Goal: Task Accomplishment & Management: Use online tool/utility

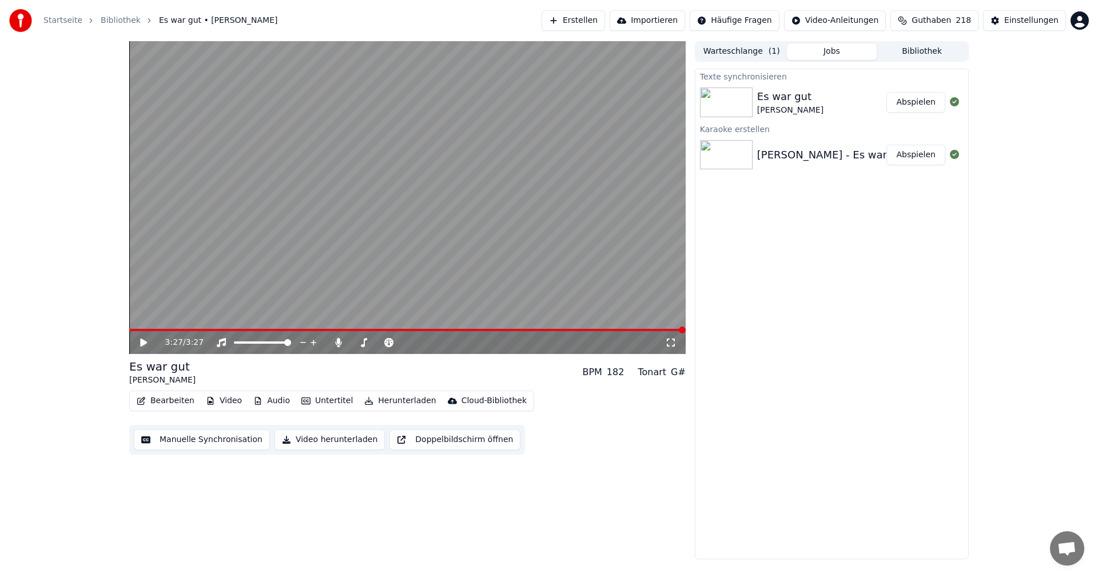
click at [919, 109] on button "Abspielen" at bounding box center [916, 102] width 59 height 21
click at [367, 343] on span at bounding box center [367, 342] width 7 height 7
click at [386, 354] on div "0:05 / 3:27" at bounding box center [407, 342] width 557 height 23
click at [654, 330] on span at bounding box center [407, 330] width 557 height 2
click at [673, 331] on span at bounding box center [407, 330] width 557 height 2
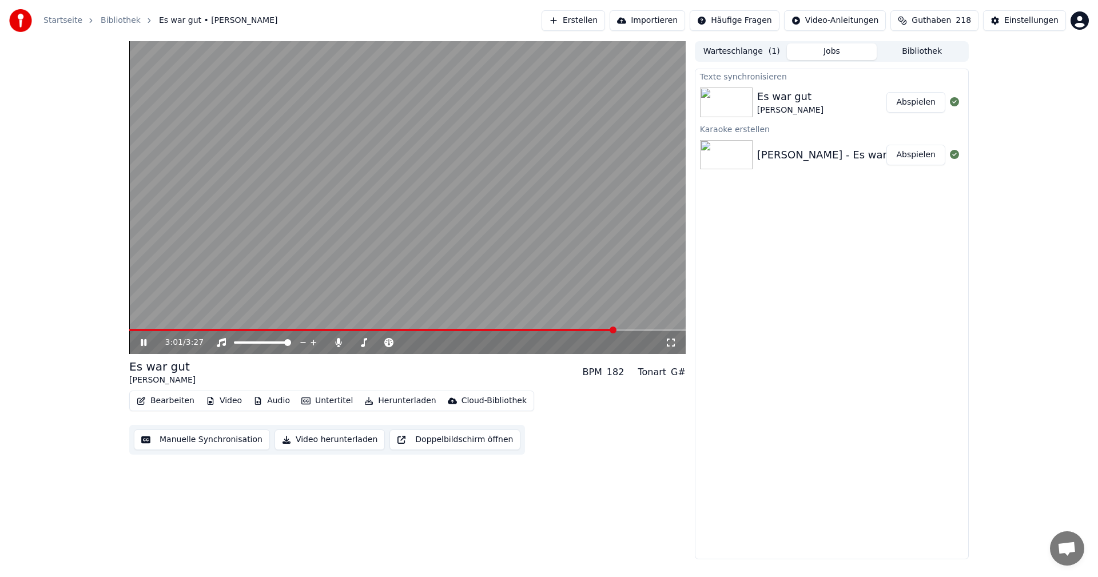
click at [610, 334] on span at bounding box center [613, 330] width 7 height 7
click at [525, 329] on span at bounding box center [528, 330] width 7 height 7
click at [179, 399] on button "Bearbeiten" at bounding box center [165, 401] width 67 height 16
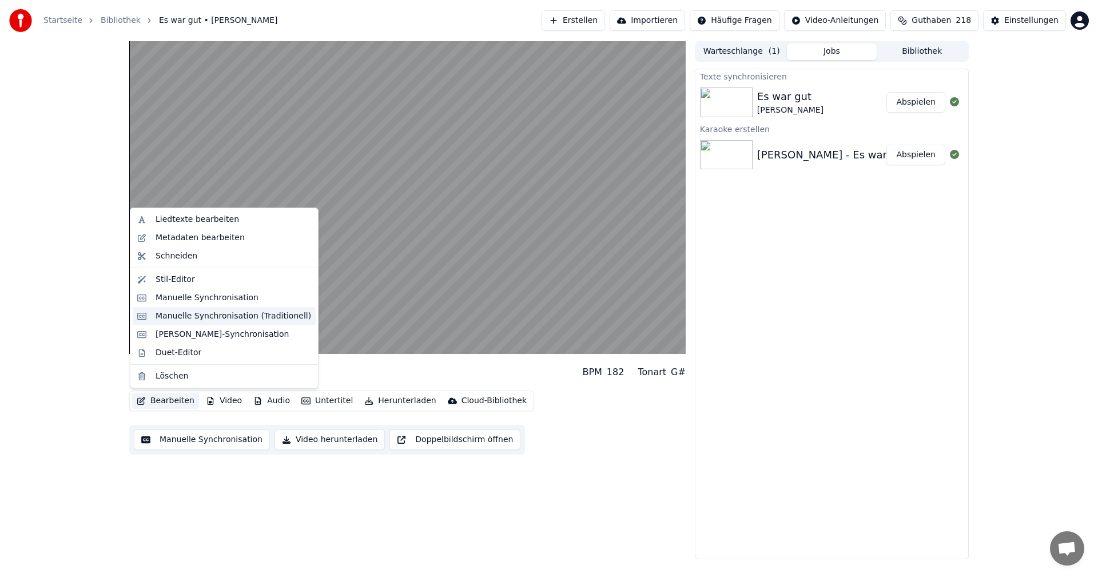
click at [207, 316] on div "Manuelle Synchronisation (Traditionell)" at bounding box center [234, 316] width 156 height 11
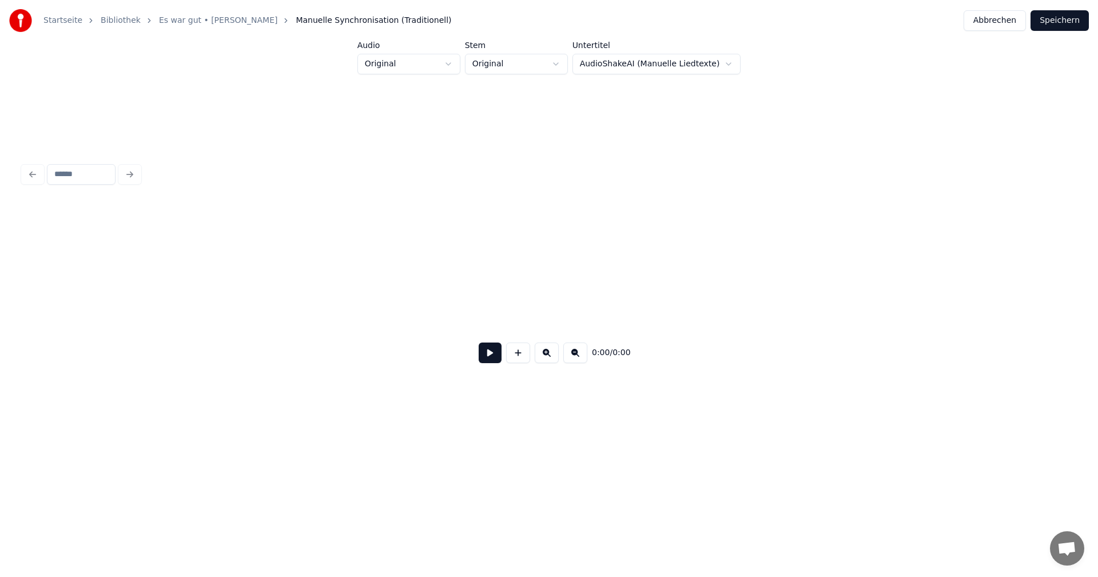
scroll to position [0, 1435]
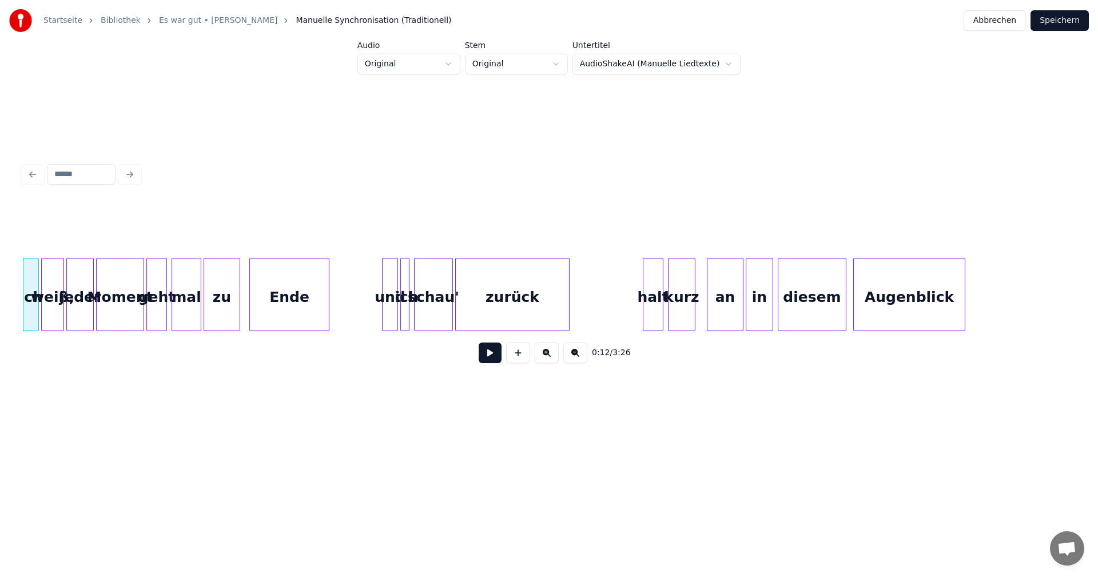
click at [489, 358] on button at bounding box center [490, 353] width 23 height 21
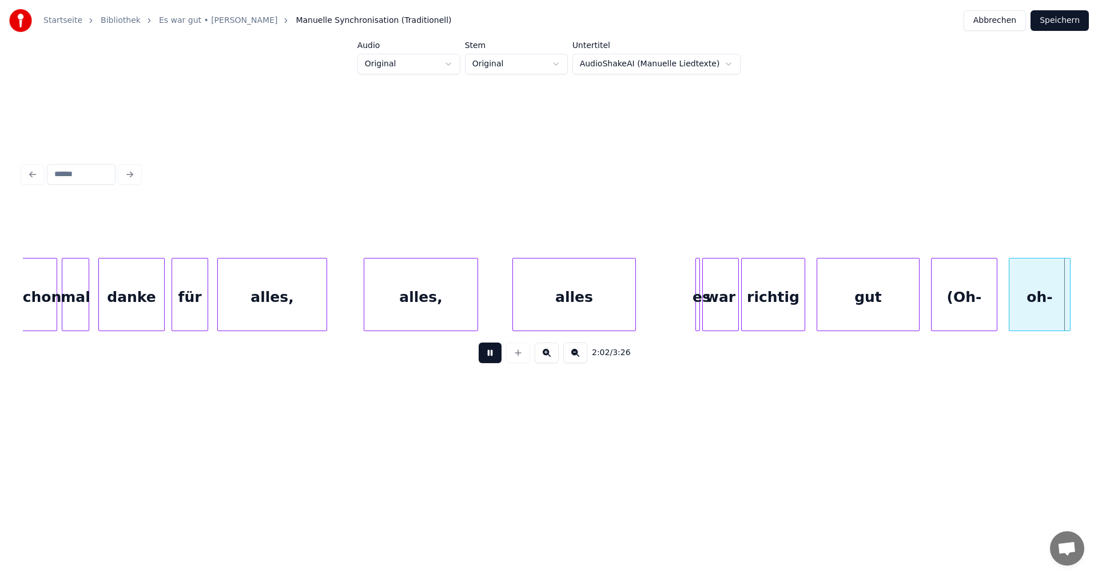
scroll to position [0, 13979]
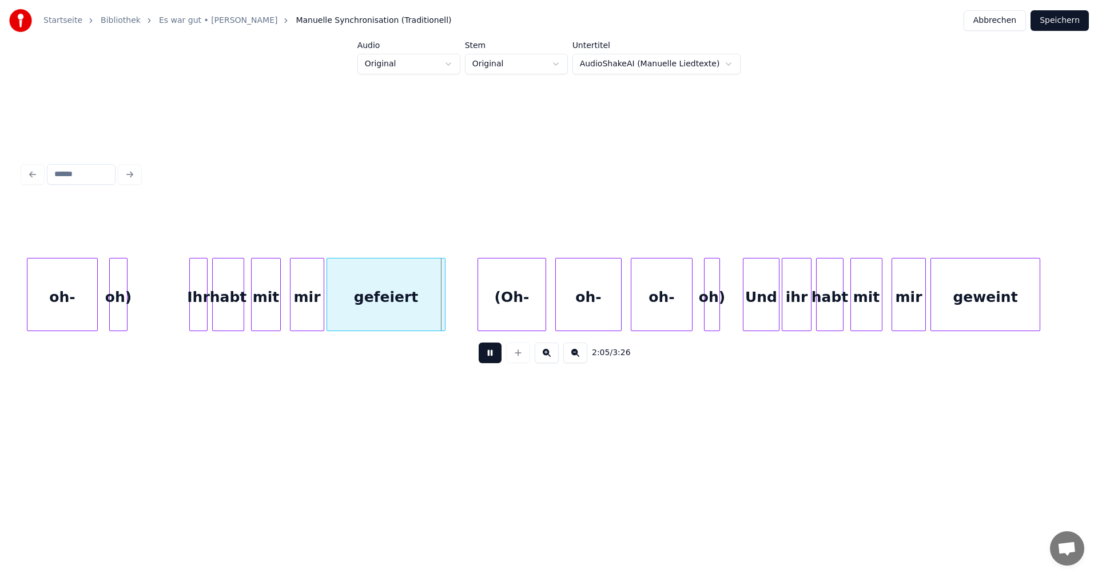
click at [487, 361] on button at bounding box center [490, 353] width 23 height 21
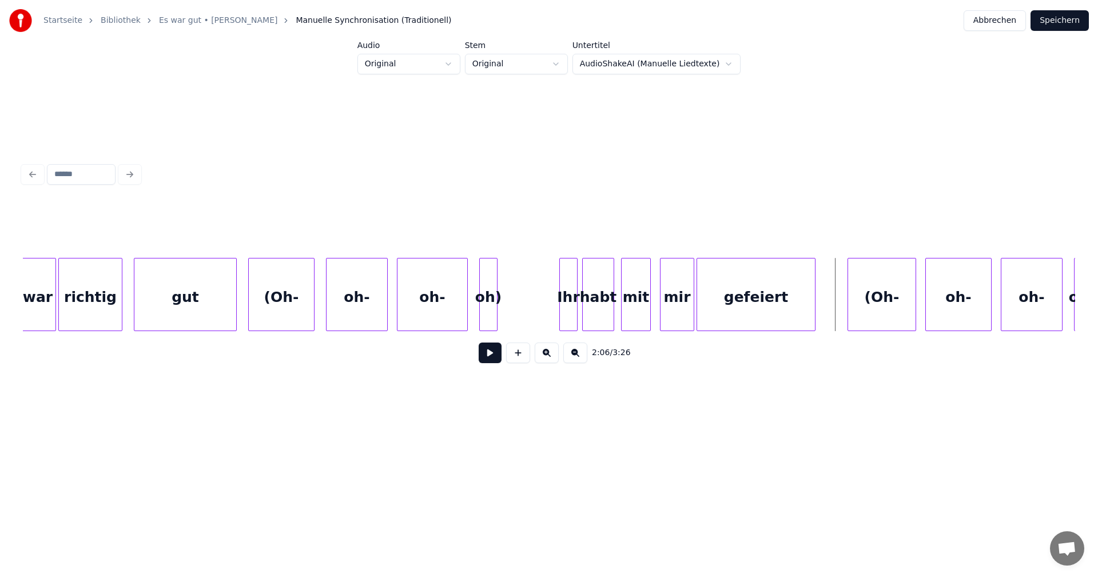
scroll to position [0, 13583]
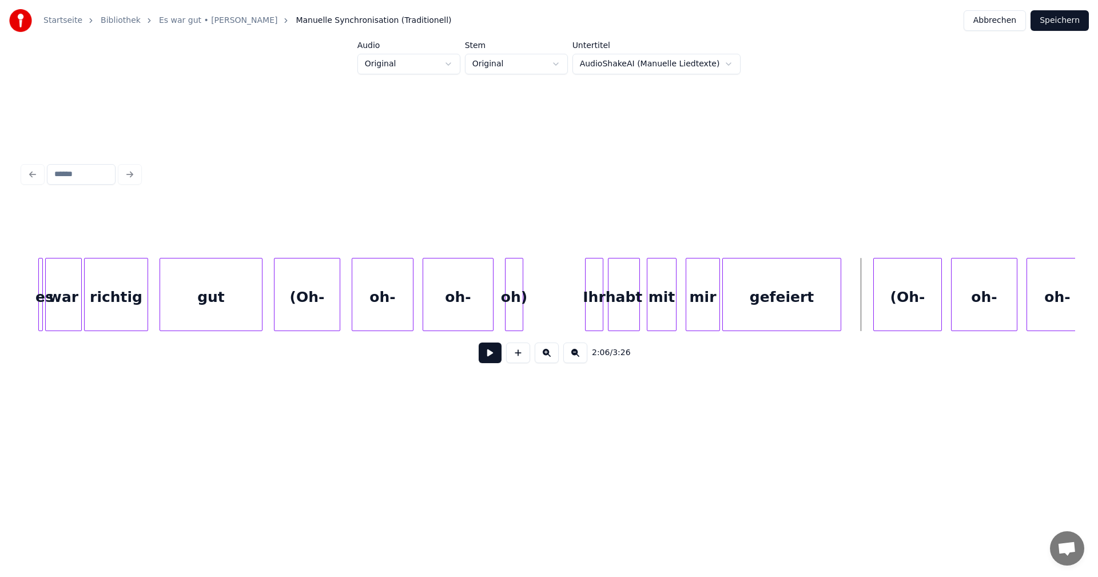
click at [489, 358] on button at bounding box center [490, 353] width 23 height 21
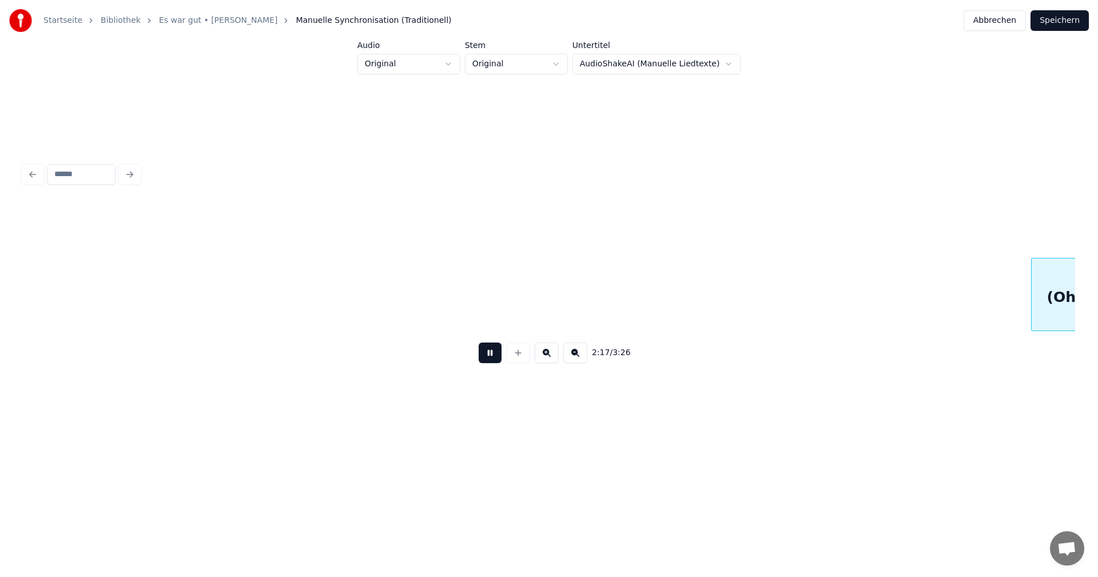
scroll to position [0, 15688]
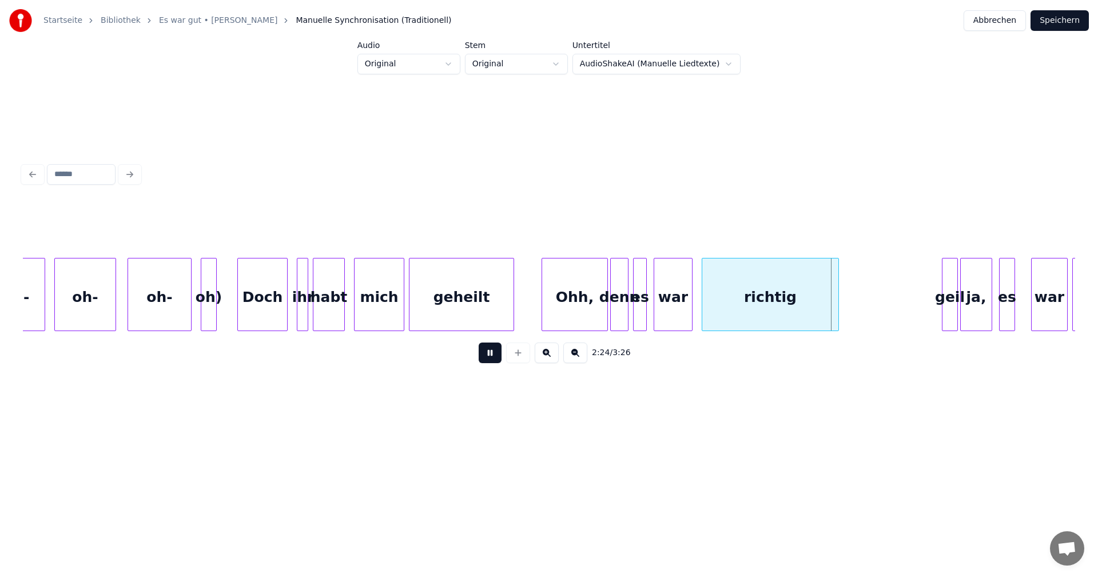
click at [493, 359] on button at bounding box center [490, 353] width 23 height 21
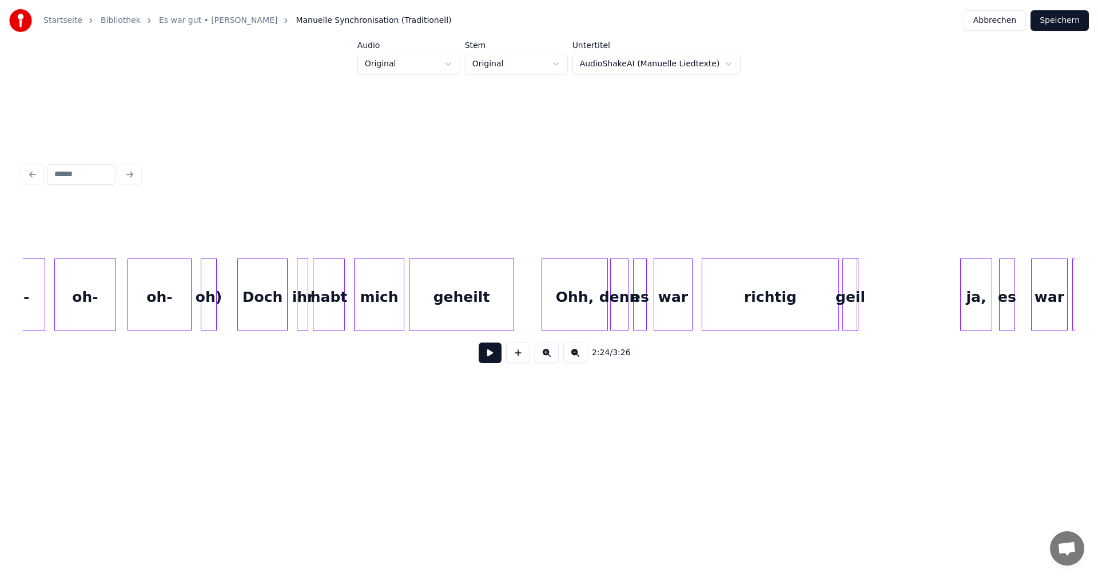
click at [850, 295] on div "geil" at bounding box center [850, 298] width 15 height 78
click at [781, 301] on div at bounding box center [780, 295] width 3 height 72
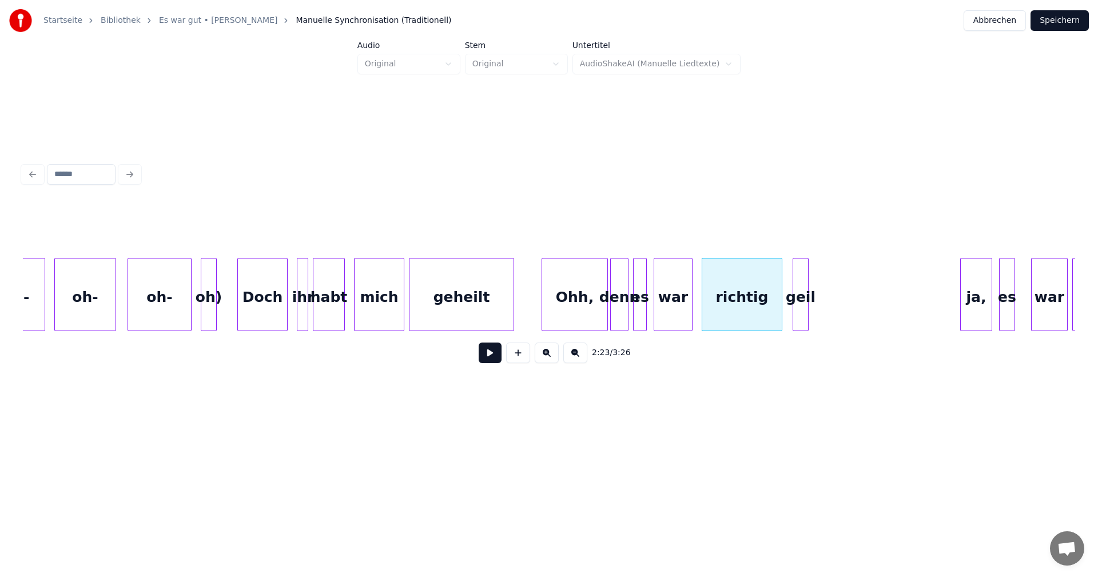
click at [803, 296] on div "geil" at bounding box center [801, 298] width 15 height 78
click at [798, 298] on div "geil" at bounding box center [795, 298] width 15 height 78
click at [800, 295] on div at bounding box center [800, 295] width 3 height 72
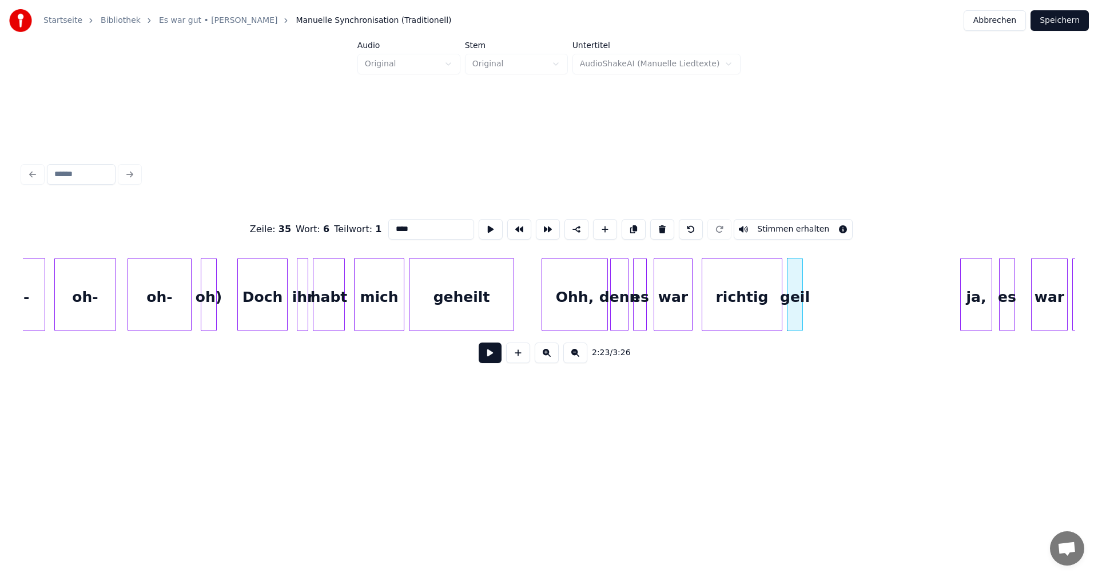
click at [513, 259] on div at bounding box center [511, 295] width 3 height 72
type input "*******"
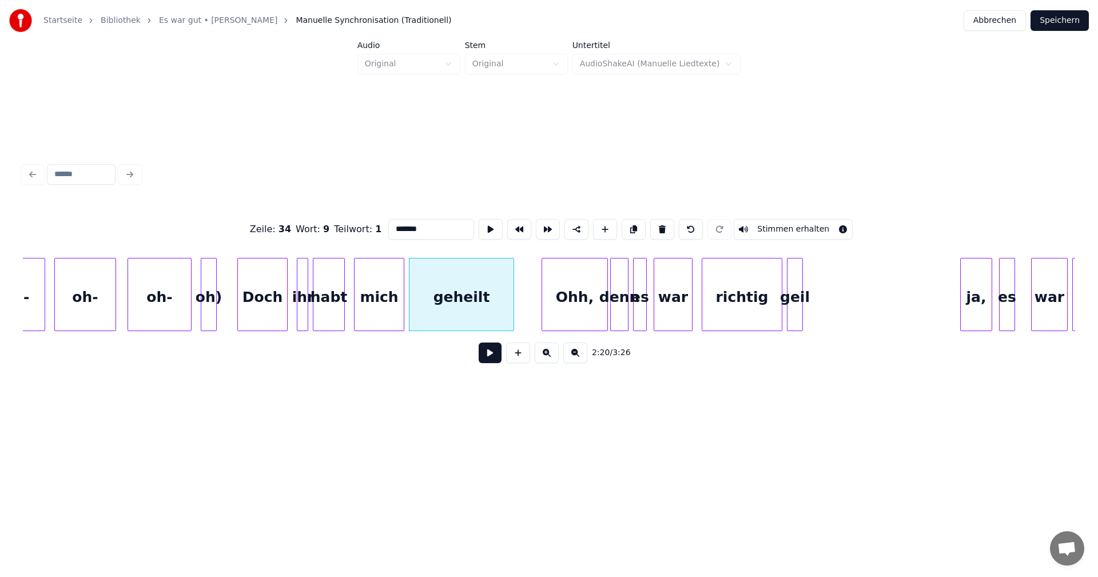
click at [492, 356] on button at bounding box center [490, 353] width 23 height 21
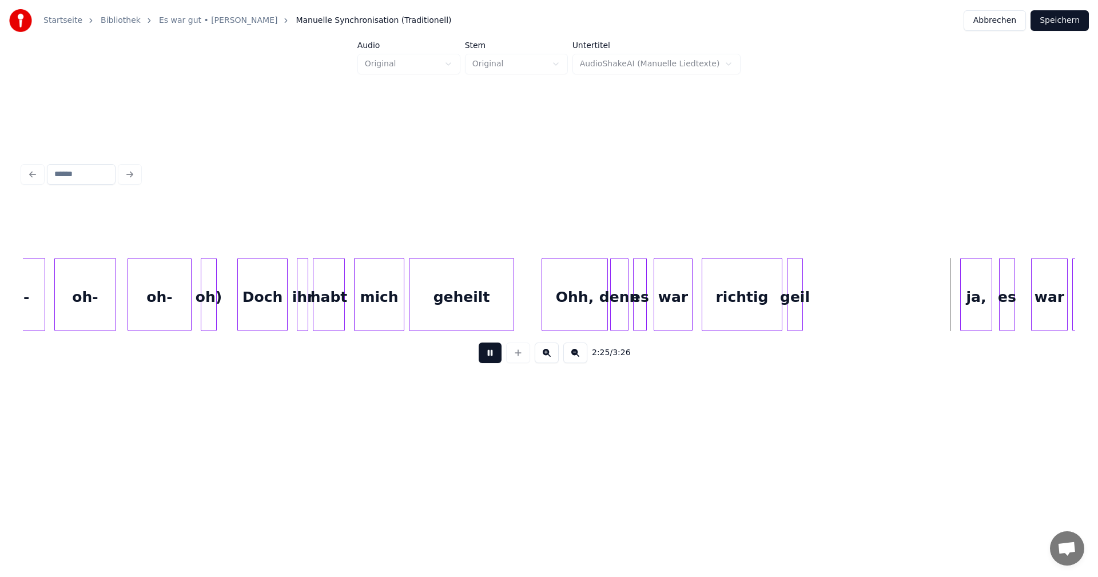
click at [489, 355] on button at bounding box center [490, 353] width 23 height 21
click at [799, 293] on div at bounding box center [800, 295] width 3 height 72
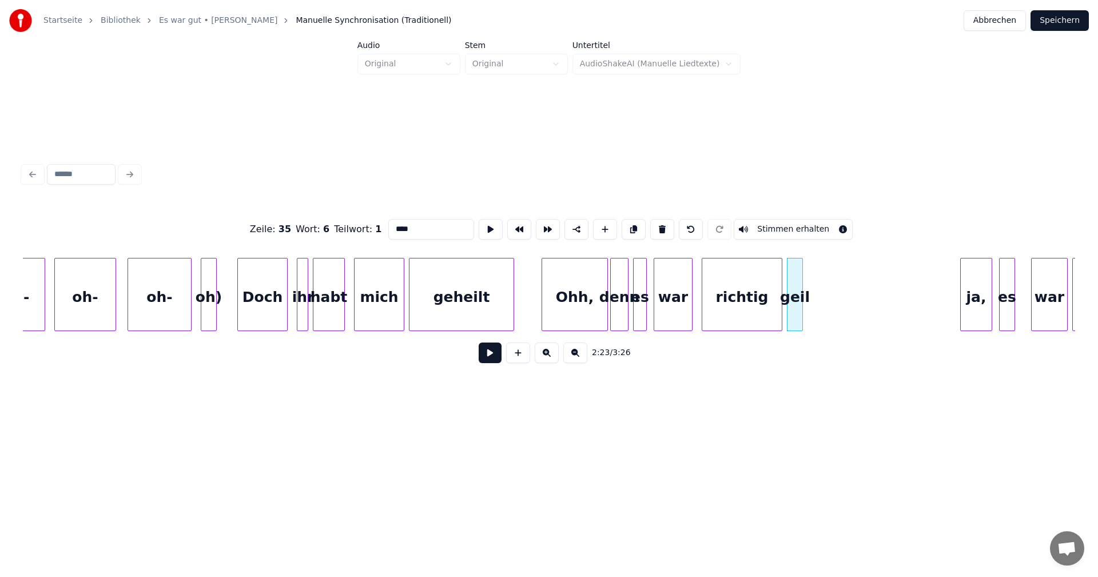
click at [803, 298] on div "geil" at bounding box center [795, 298] width 15 height 78
click at [819, 298] on div at bounding box center [819, 295] width 3 height 72
click at [976, 295] on div "ja," at bounding box center [976, 298] width 31 height 78
click at [954, 296] on div at bounding box center [954, 295] width 3 height 72
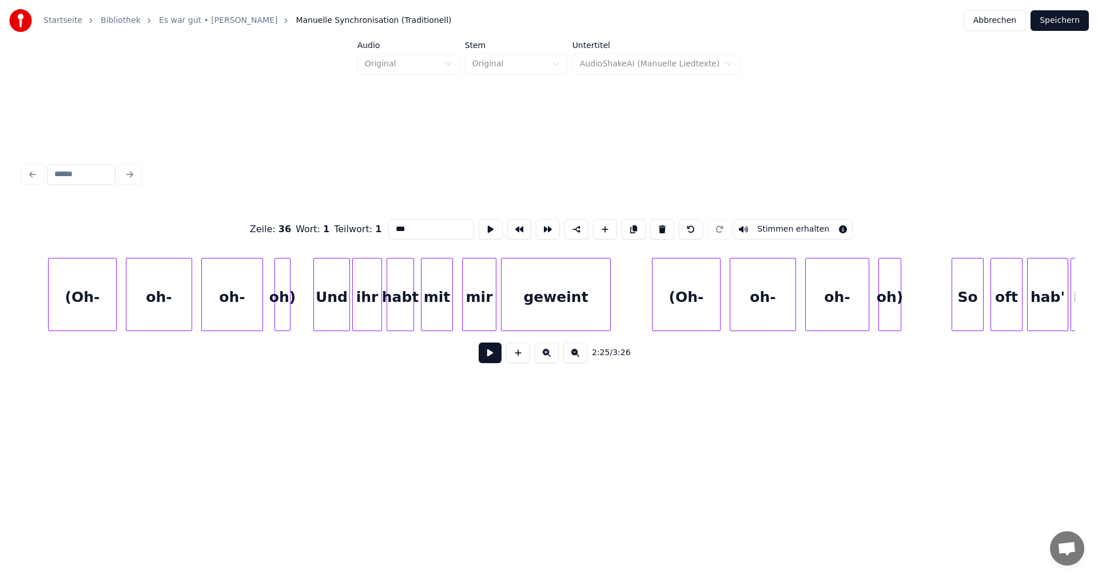
scroll to position [0, 14500]
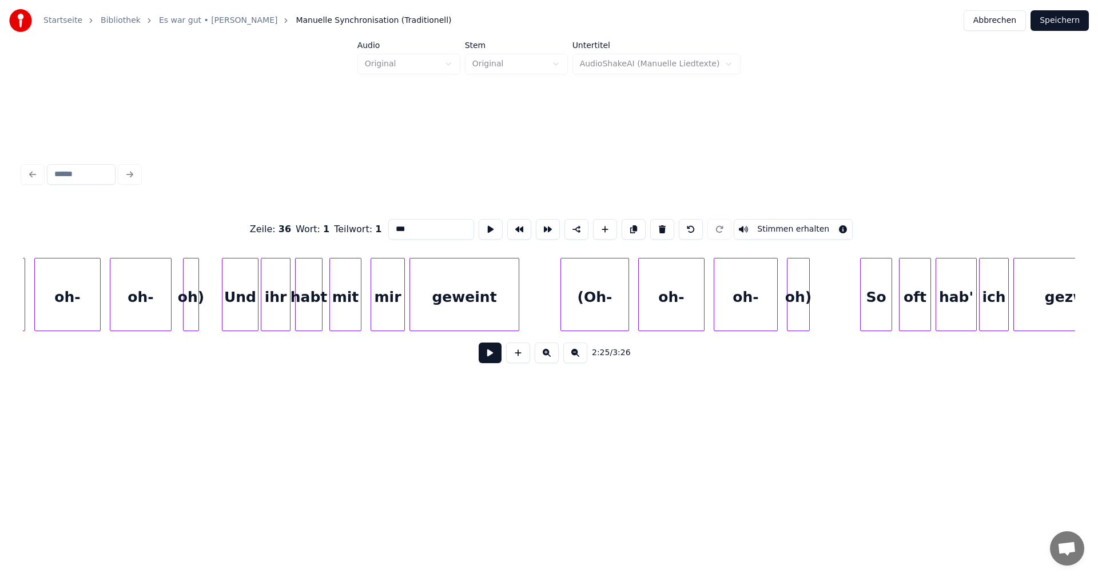
click at [604, 250] on div "Zeile : 36 Wort : 1 Teilwort : 1 *** Stimmen erhalten" at bounding box center [549, 229] width 1053 height 57
click at [600, 261] on div "(Oh-" at bounding box center [595, 298] width 68 height 78
type input "****"
click at [495, 353] on button at bounding box center [490, 353] width 23 height 21
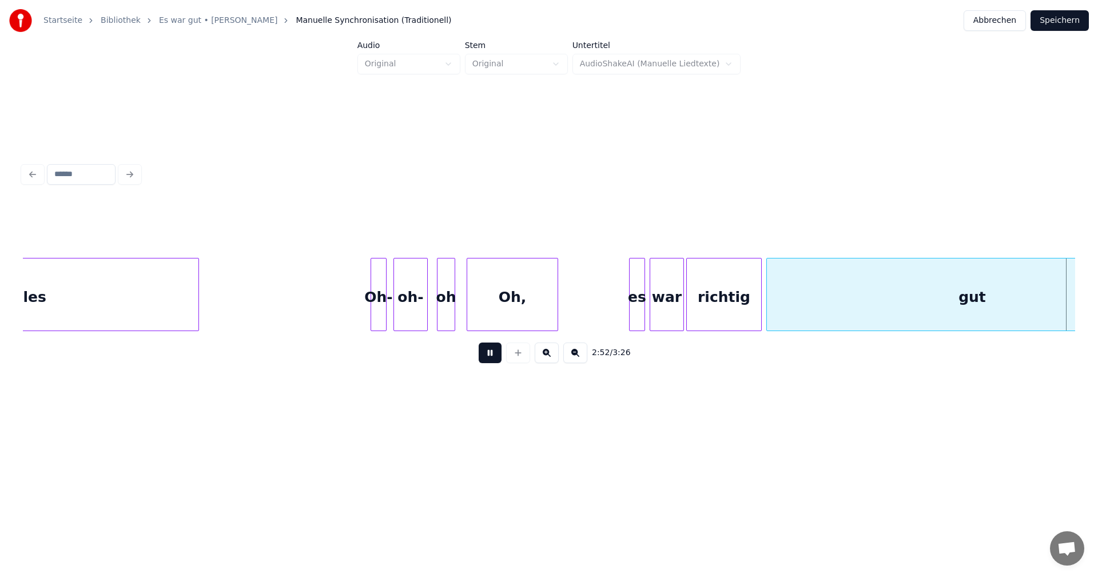
scroll to position [0, 19764]
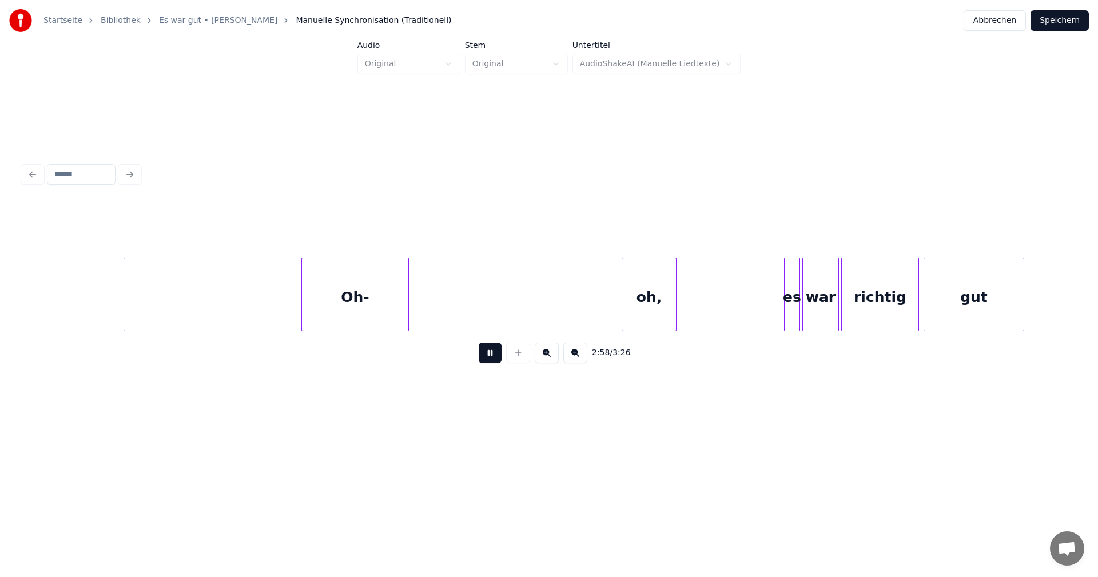
click at [492, 363] on button at bounding box center [490, 353] width 23 height 21
click at [645, 299] on div "oh," at bounding box center [649, 298] width 54 height 78
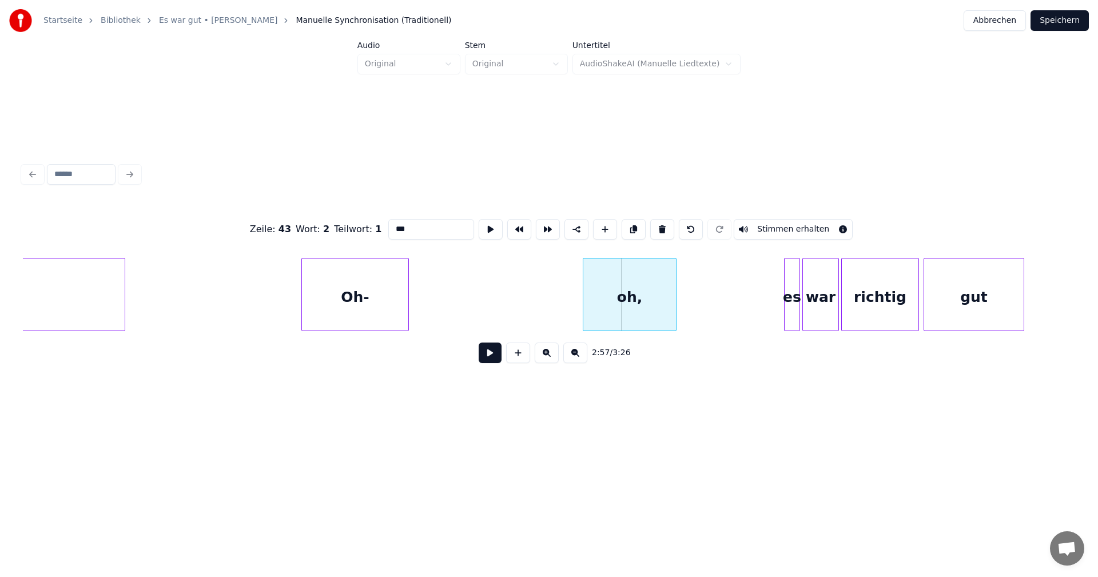
click at [584, 292] on div at bounding box center [585, 295] width 3 height 72
click at [642, 296] on div "oh," at bounding box center [630, 298] width 93 height 78
click at [636, 296] on div "oh," at bounding box center [630, 298] width 93 height 78
click at [489, 353] on button at bounding box center [490, 353] width 23 height 21
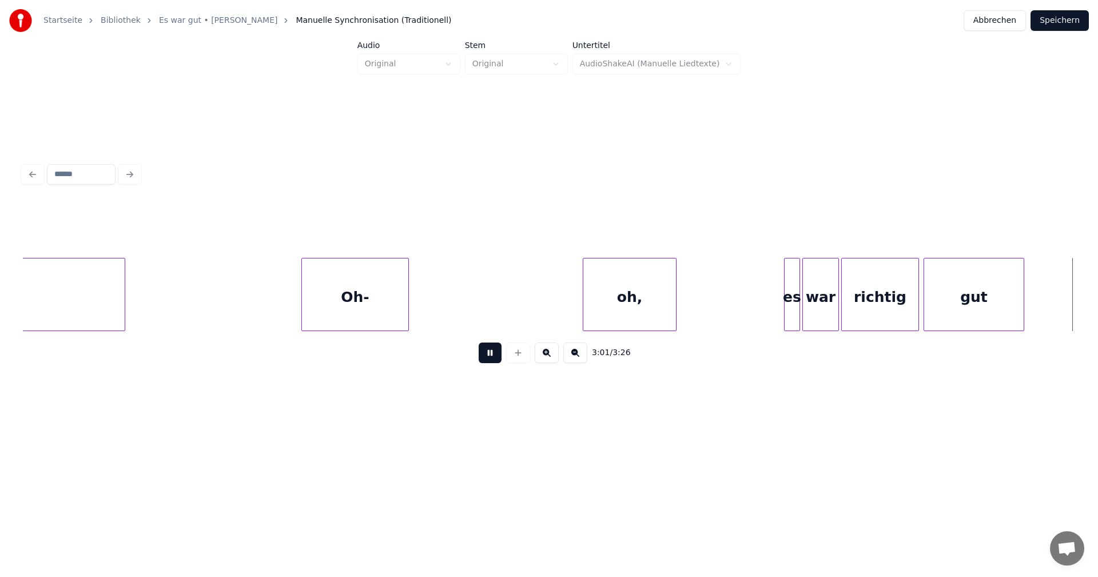
scroll to position [0, 20817]
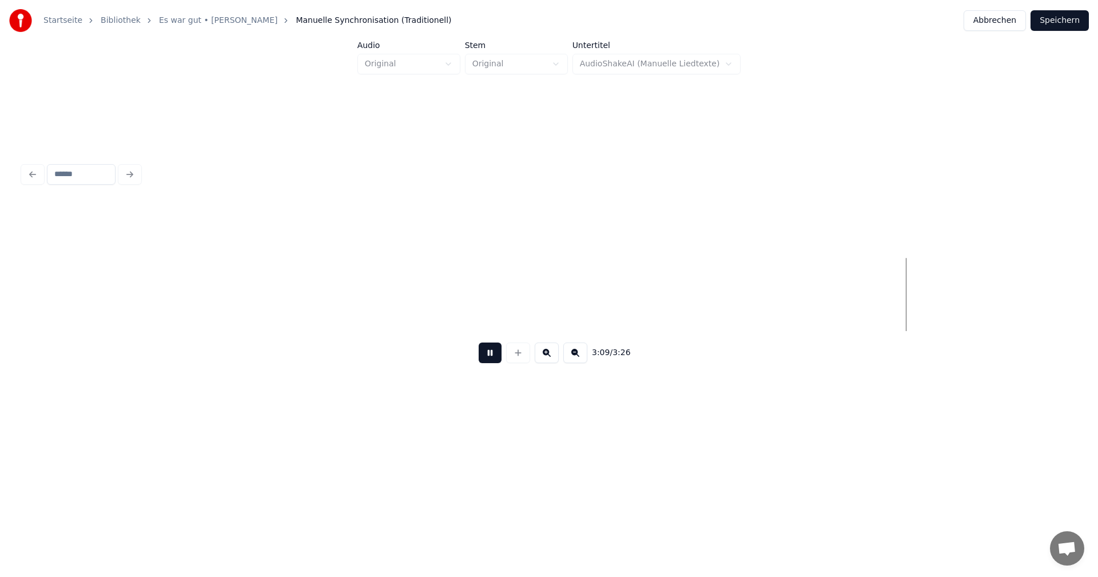
click at [491, 356] on button at bounding box center [490, 353] width 23 height 21
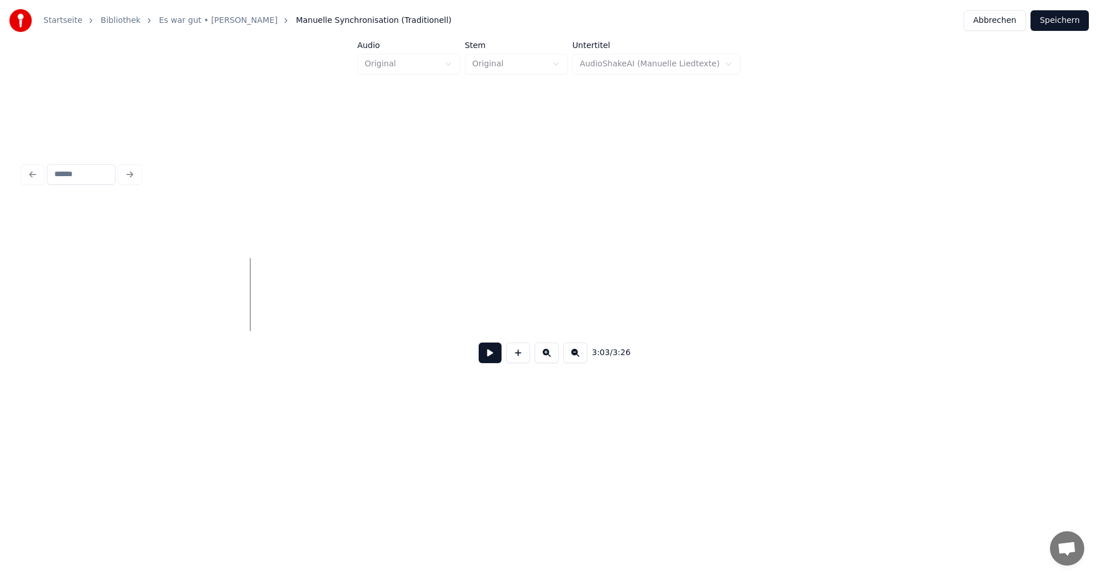
click at [1058, 19] on button "Speichern" at bounding box center [1060, 20] width 58 height 21
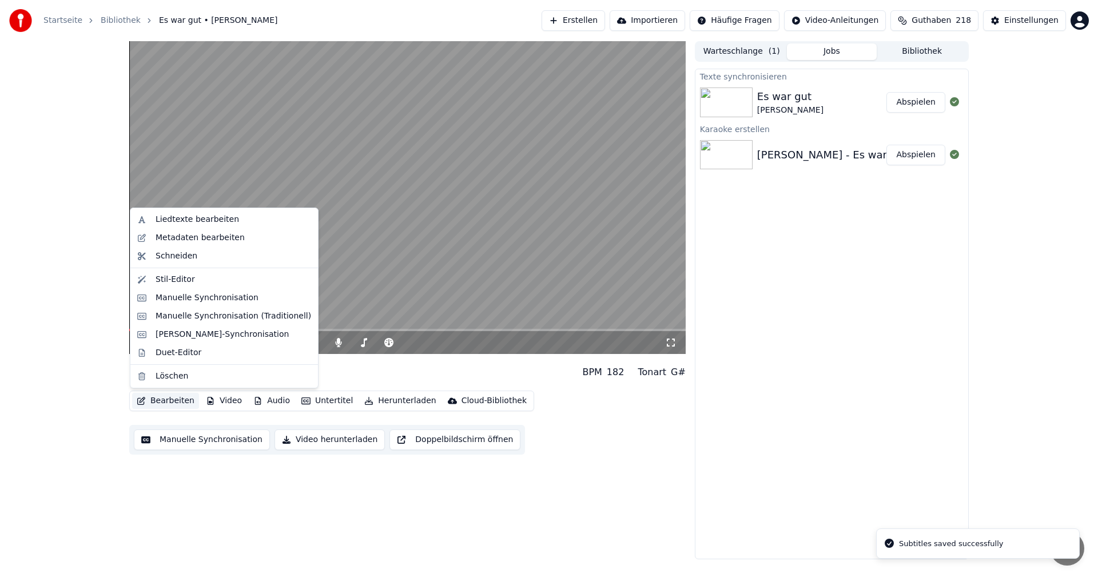
click at [160, 403] on button "Bearbeiten" at bounding box center [165, 401] width 67 height 16
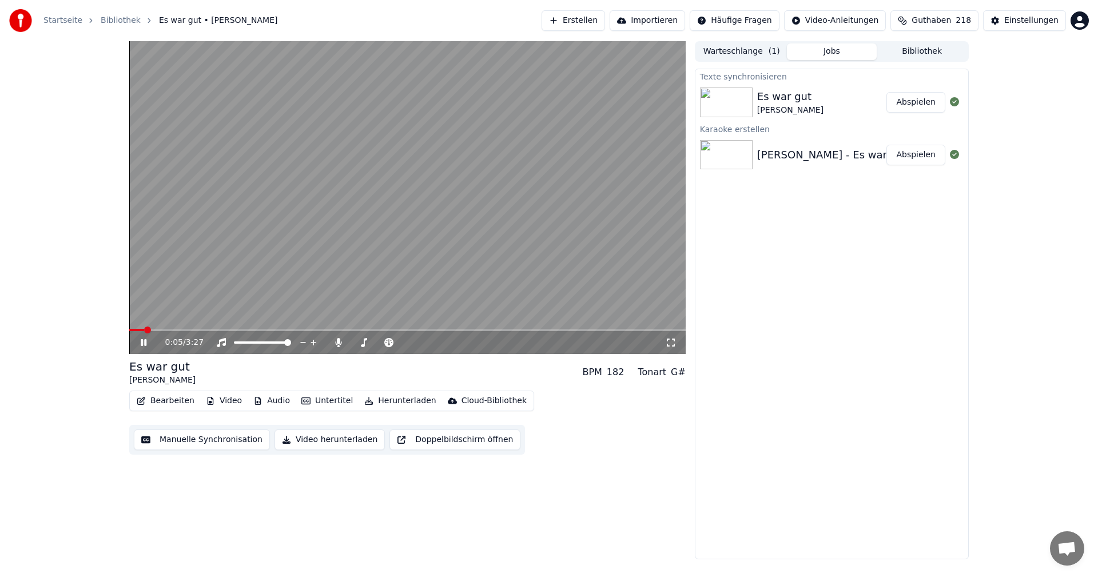
click at [913, 350] on div "Texte synchronisieren Es war gut [PERSON_NAME] Abspielen Karaoke erstellen [PER…" at bounding box center [832, 314] width 274 height 491
click at [265, 404] on button "Audio" at bounding box center [272, 401] width 46 height 16
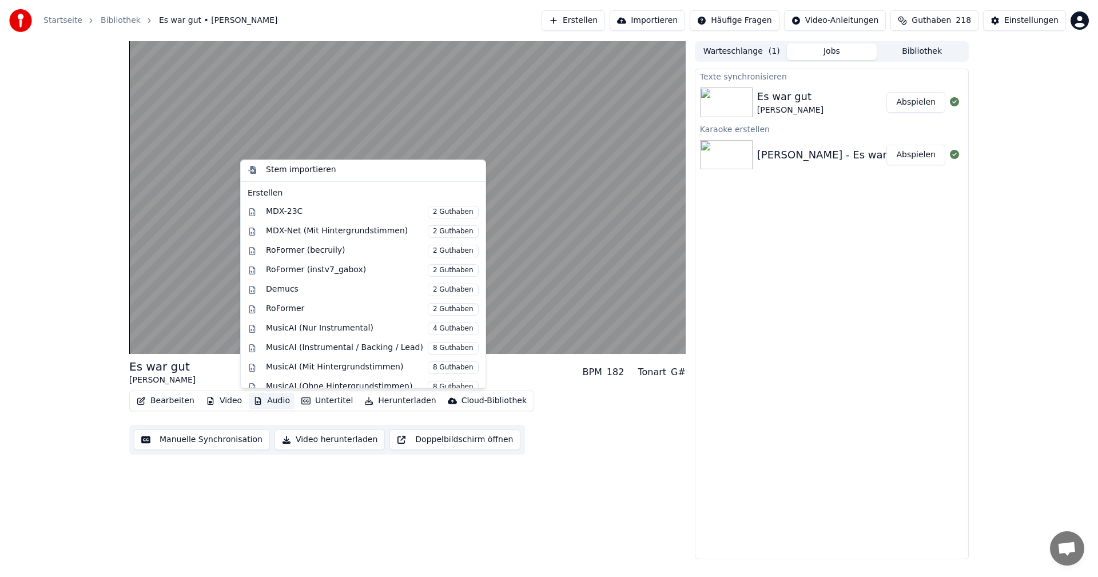
scroll to position [116, 0]
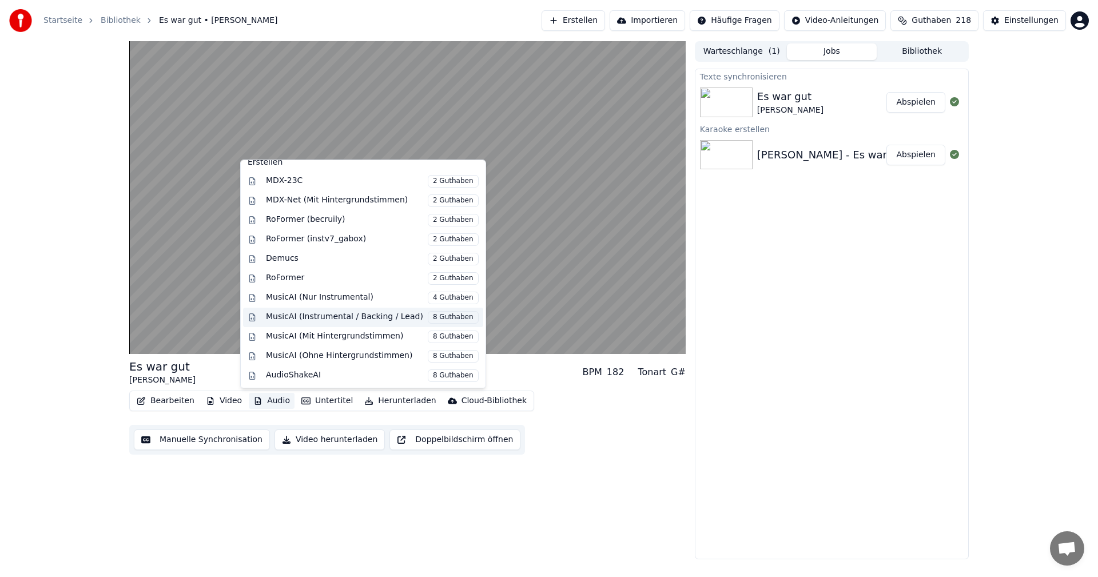
click at [434, 319] on span "8 Guthaben" at bounding box center [453, 317] width 51 height 13
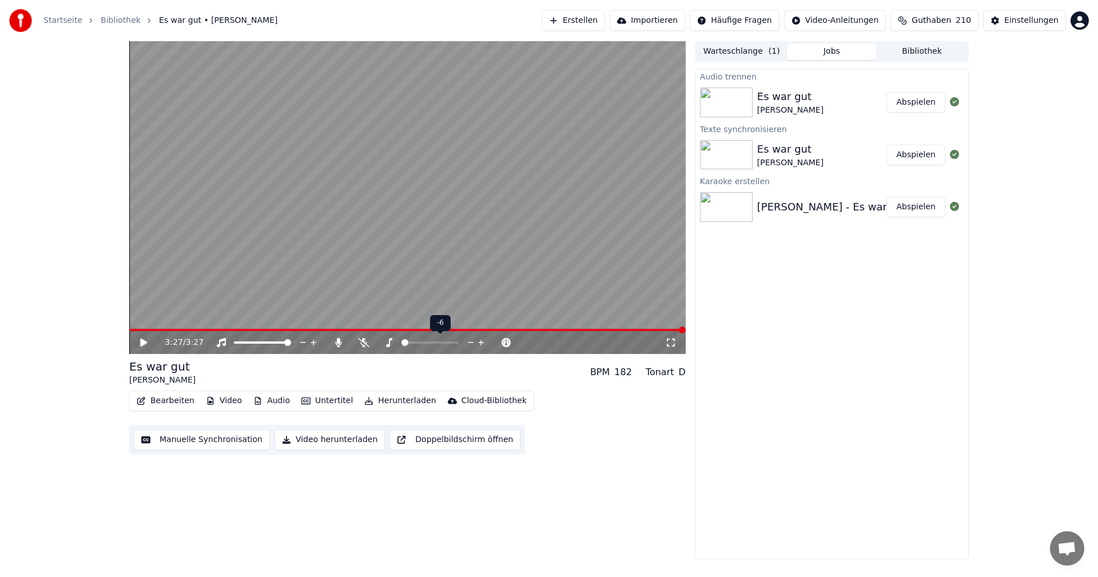
click at [402, 346] on span at bounding box center [405, 342] width 7 height 7
click at [926, 102] on button "Abspielen" at bounding box center [916, 102] width 59 height 21
click at [351, 341] on span at bounding box center [354, 342] width 7 height 7
click at [364, 342] on icon at bounding box center [363, 342] width 11 height 9
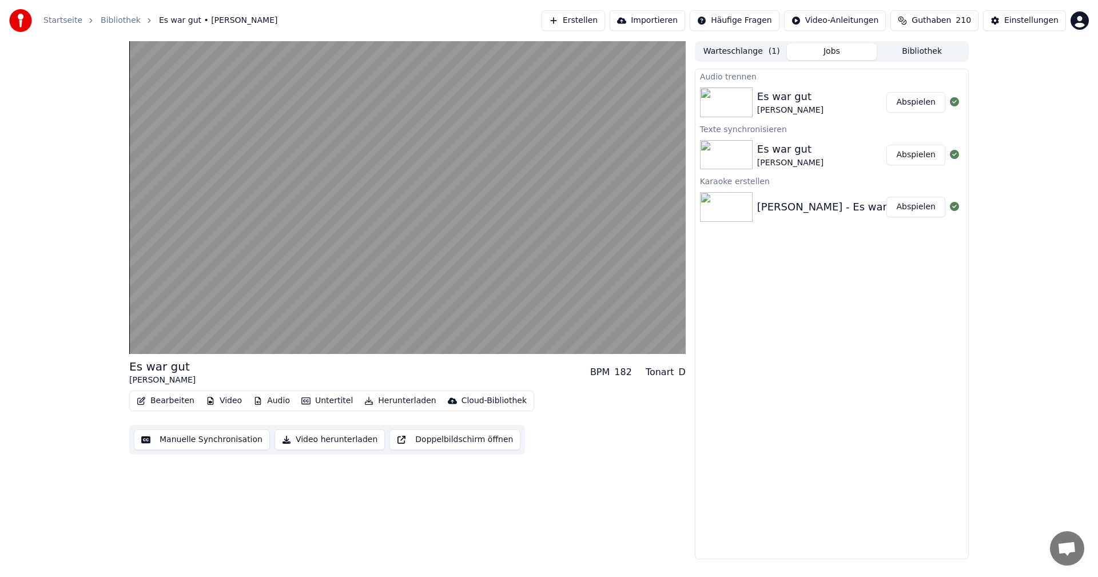
click at [256, 403] on icon "button" at bounding box center [257, 401] width 9 height 8
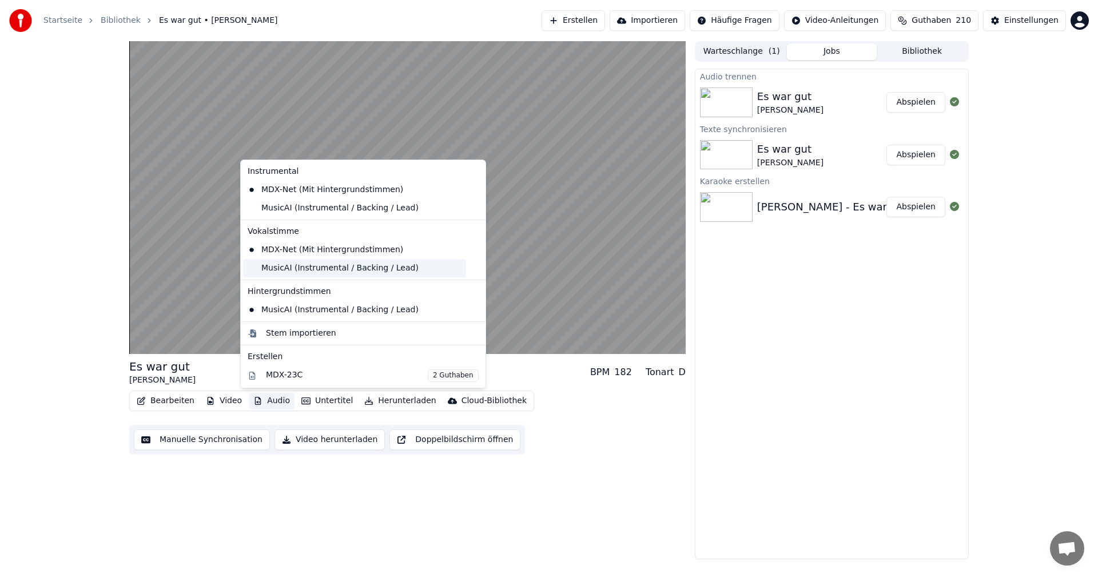
click at [255, 267] on div "MusicAI (Instrumental / Backing / Lead)" at bounding box center [354, 268] width 223 height 18
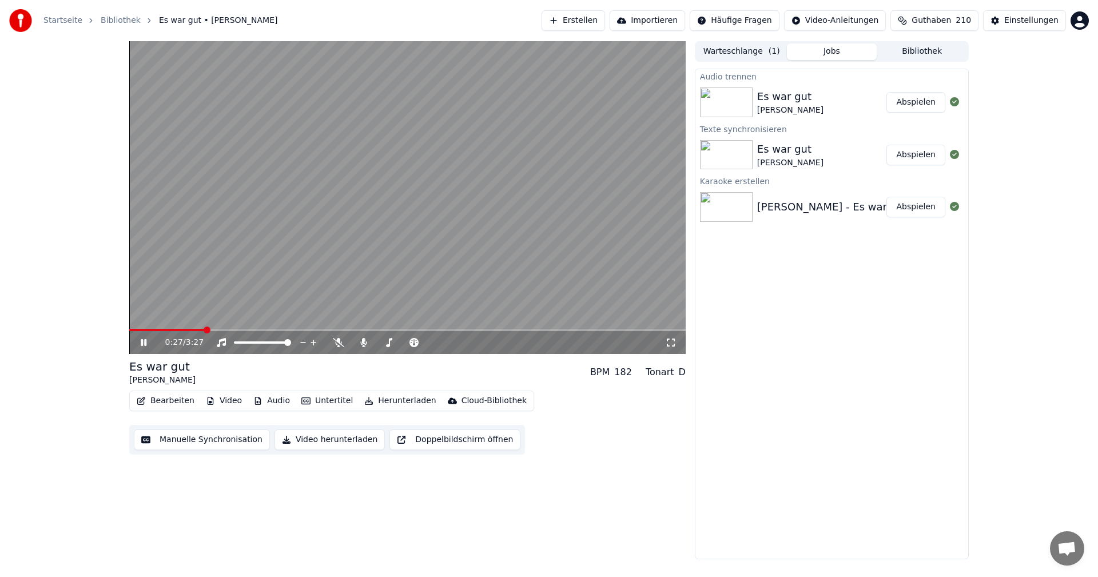
click at [261, 401] on button "Audio" at bounding box center [272, 401] width 46 height 16
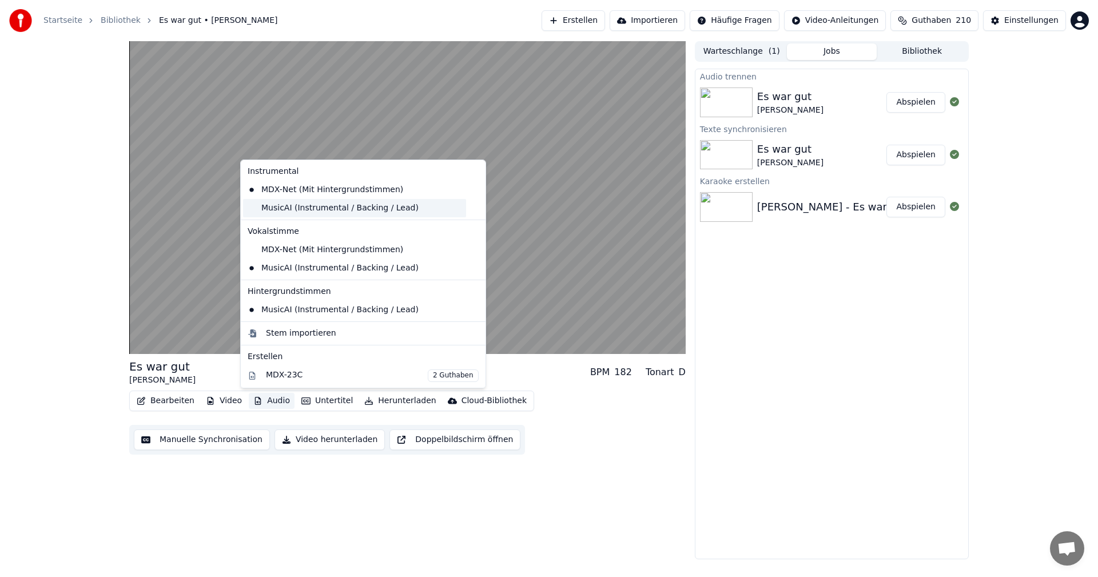
click at [268, 204] on div "MusicAI (Instrumental / Backing / Lead)" at bounding box center [354, 208] width 223 height 18
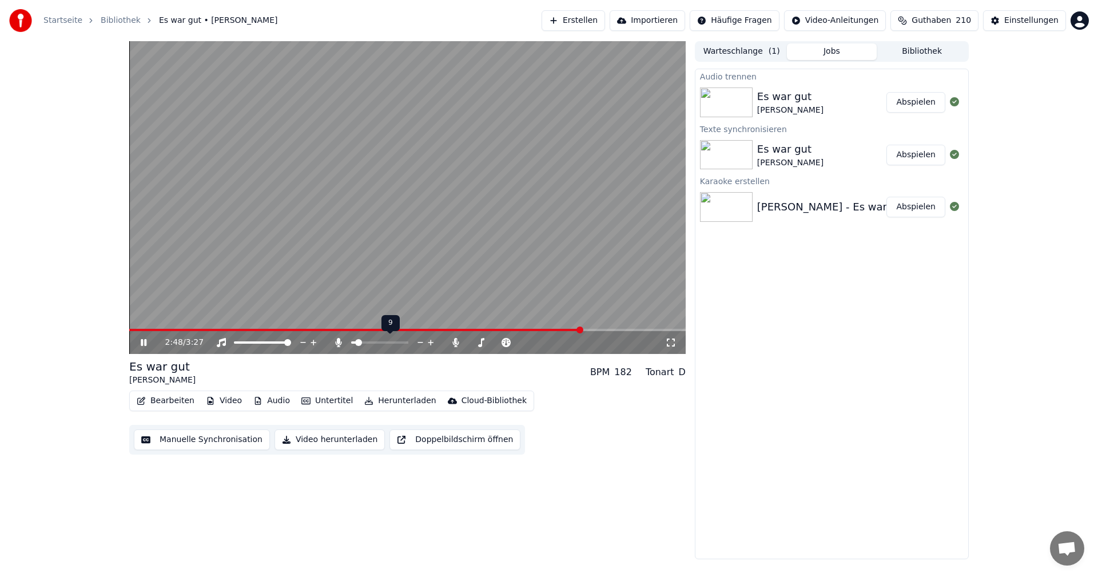
click at [356, 345] on span at bounding box center [358, 342] width 7 height 7
click at [354, 343] on span at bounding box center [357, 342] width 7 height 7
click at [367, 342] on span at bounding box center [367, 342] width 7 height 7
click at [351, 339] on span at bounding box center [354, 342] width 7 height 7
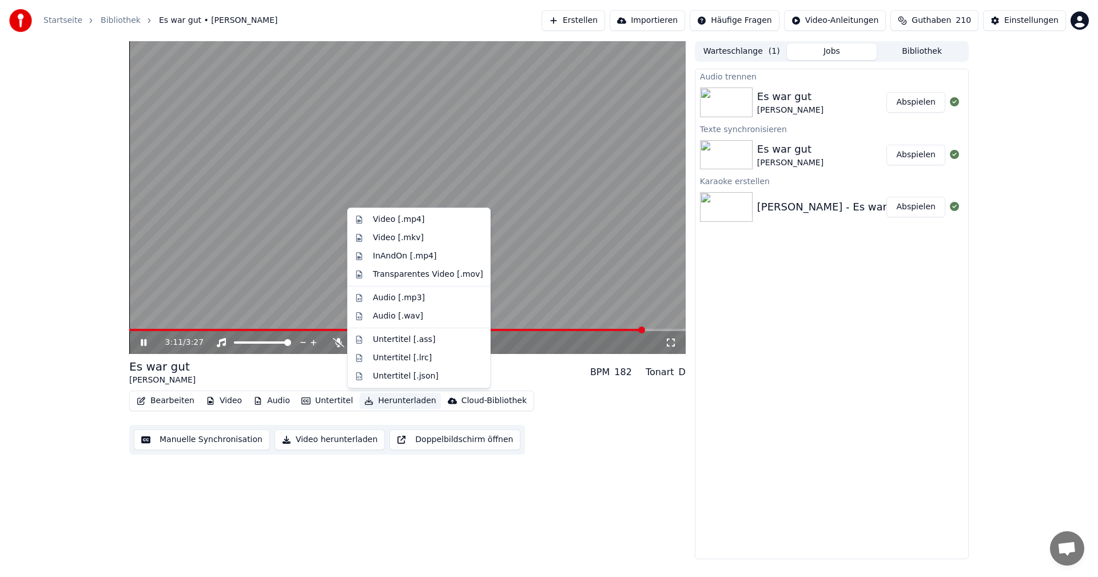
click at [390, 399] on button "Herunterladen" at bounding box center [400, 401] width 81 height 16
click at [402, 224] on div "Video [.mp4]" at bounding box center [398, 219] width 51 height 11
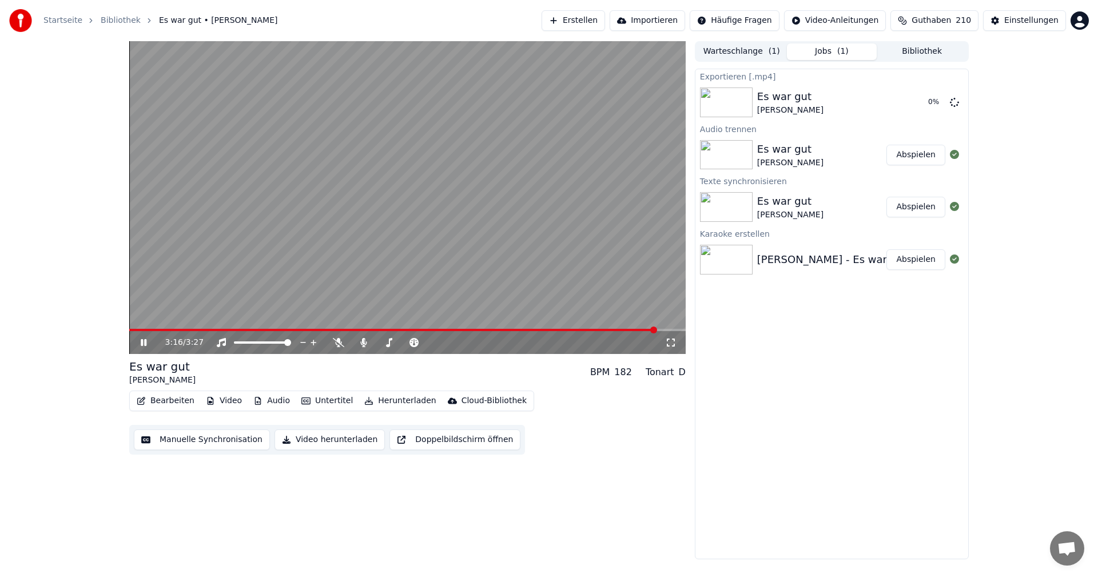
click at [595, 20] on button "Erstellen" at bounding box center [574, 20] width 64 height 21
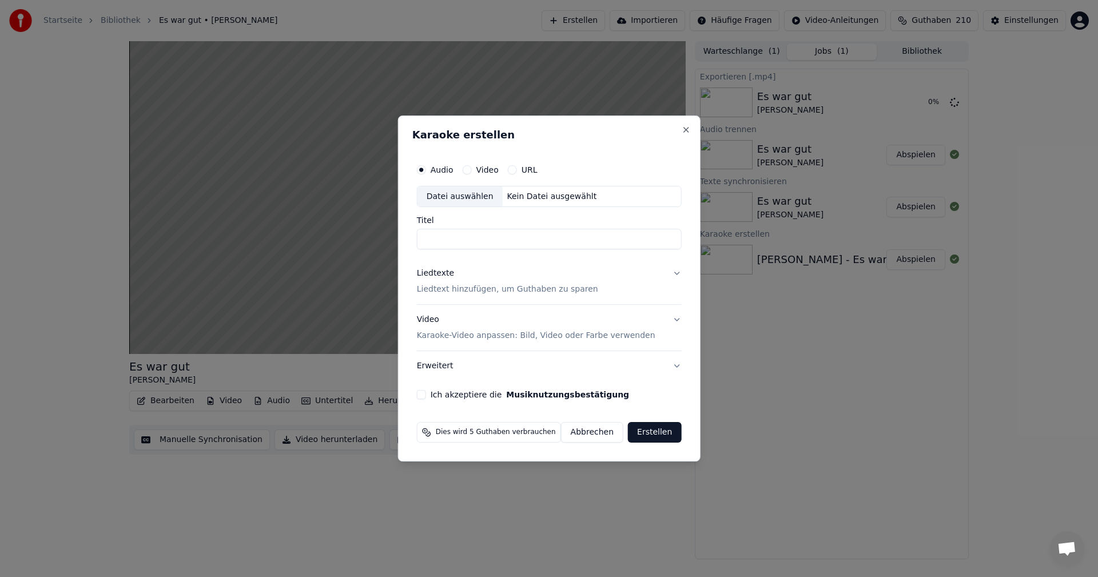
click at [471, 198] on div "Datei auswählen" at bounding box center [460, 197] width 85 height 21
drag, startPoint x: 597, startPoint y: 242, endPoint x: 429, endPoint y: 240, distance: 168.2
click at [429, 240] on input "**********" at bounding box center [549, 239] width 265 height 21
type input "*"
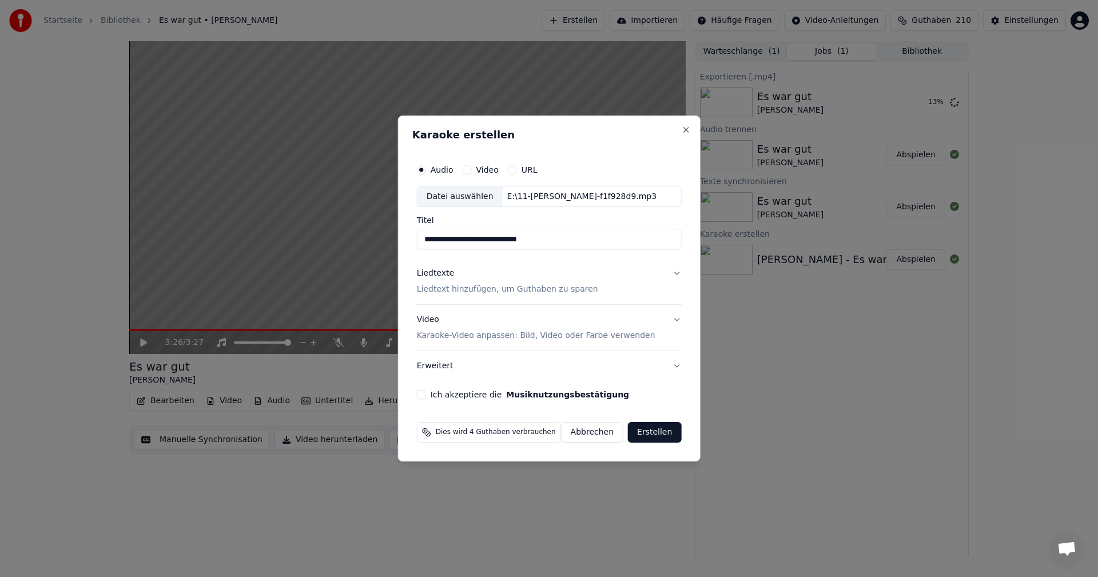
type input "**********"
click at [681, 319] on button "Video Karaoke-Video anpassen: Bild, Video oder Farbe verwenden" at bounding box center [549, 329] width 265 height 46
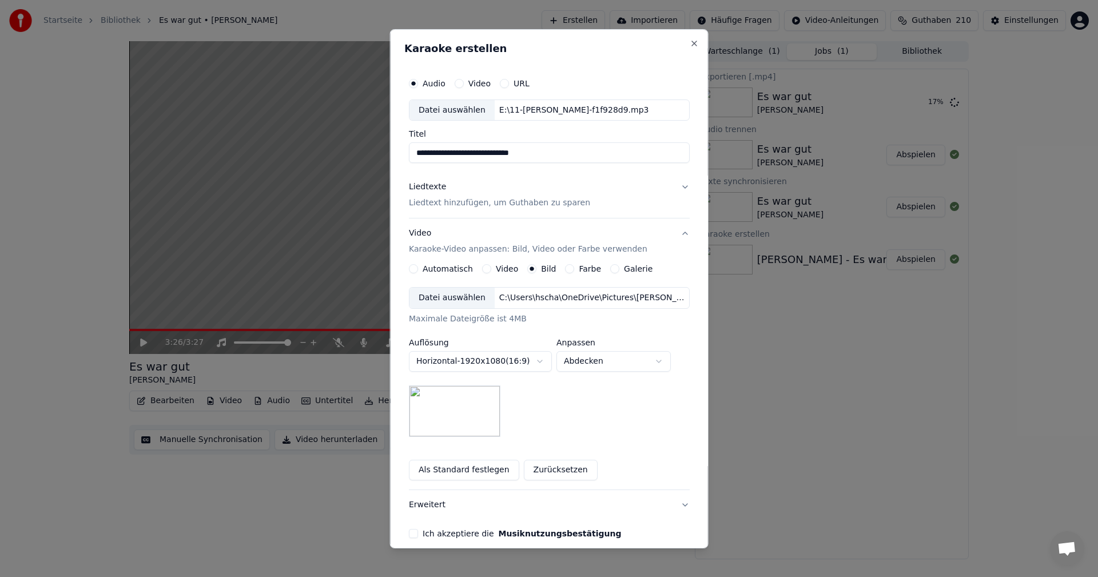
click at [643, 228] on button "Video Karaoke-Video anpassen: Bild, Video oder Farbe verwenden" at bounding box center [549, 242] width 281 height 46
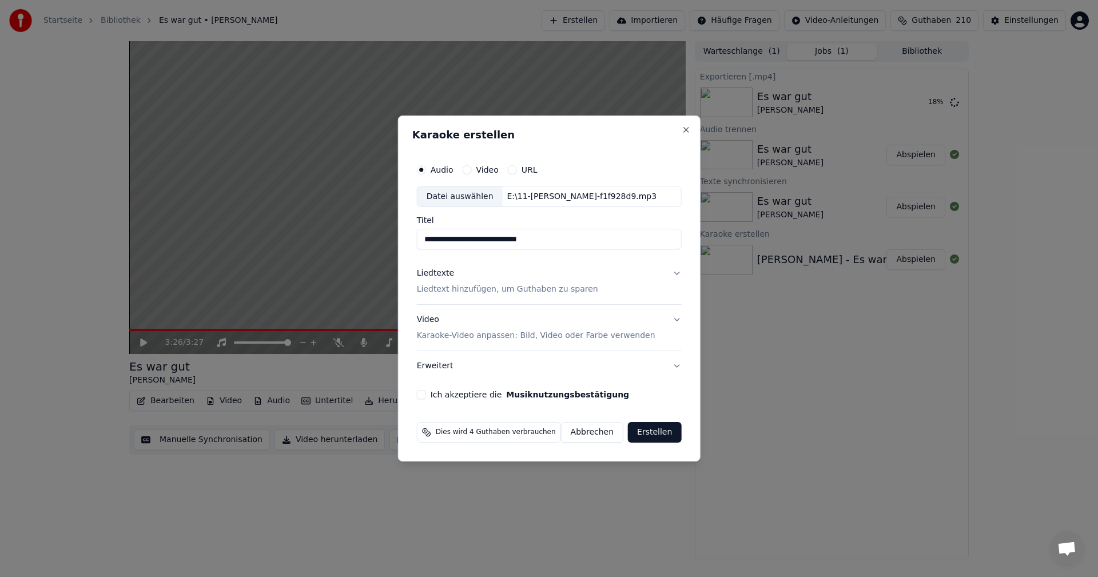
click at [423, 395] on div "Ich akzeptiere die Musiknutzungsbestätigung" at bounding box center [549, 394] width 265 height 9
click at [417, 394] on button "Ich akzeptiere die Musiknutzungsbestätigung" at bounding box center [421, 394] width 9 height 9
click at [681, 273] on button "Liedtexte Liedtext hinzufügen, um Guthaben zu sparen" at bounding box center [549, 282] width 265 height 46
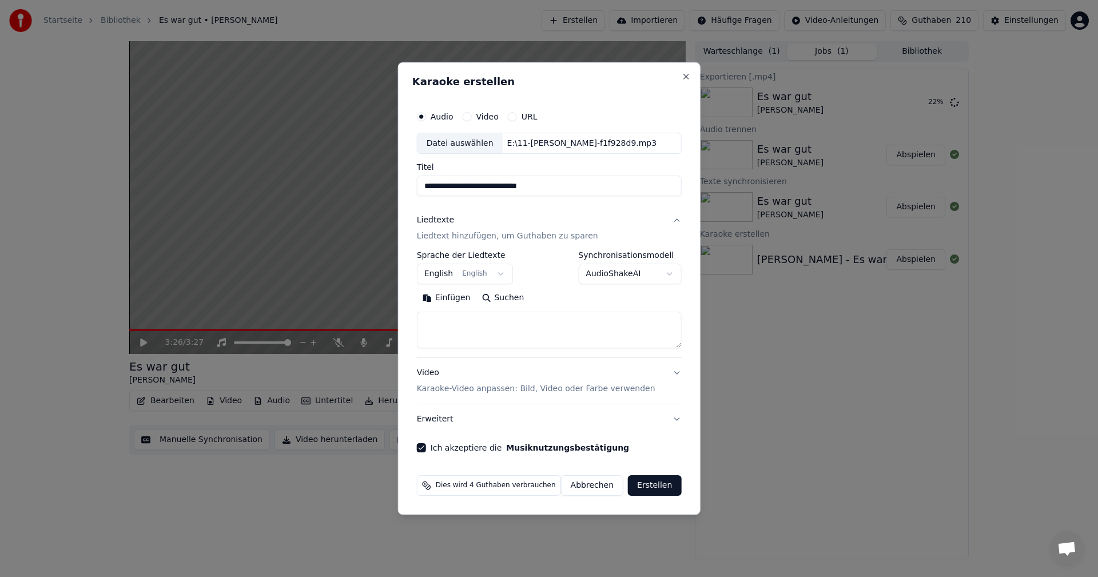
click at [493, 273] on body "**********" at bounding box center [549, 288] width 1098 height 577
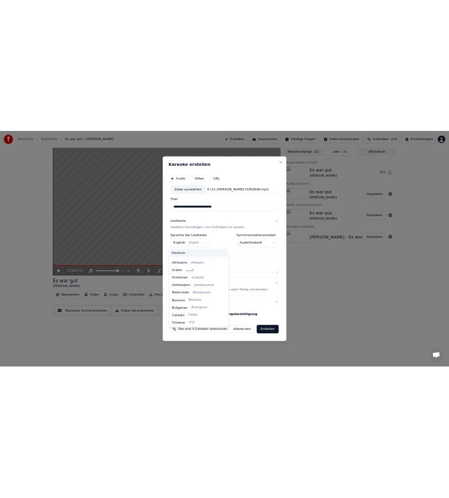
scroll to position [92, 0]
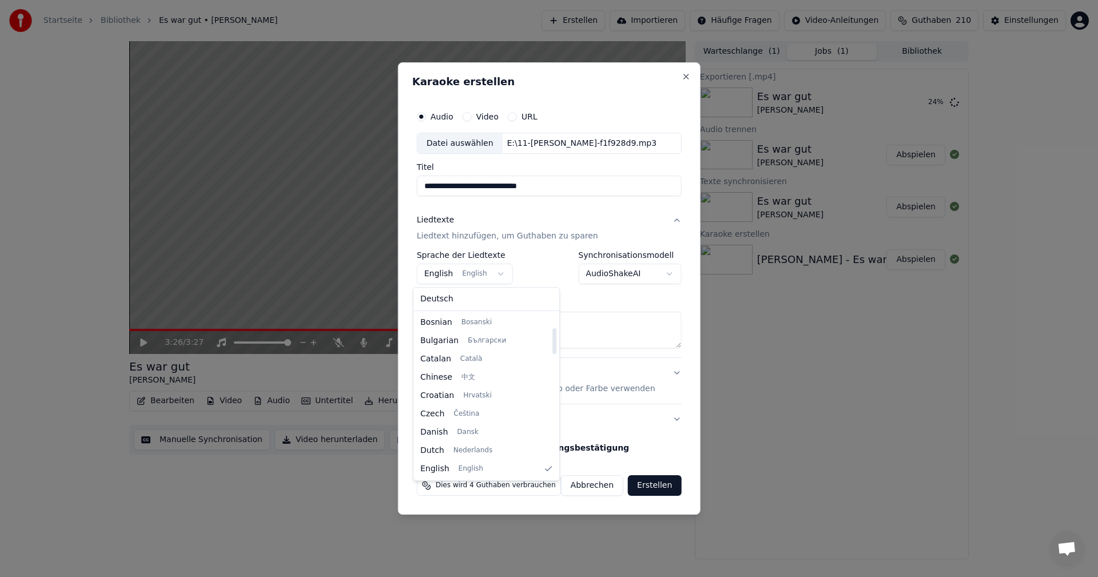
select select "**"
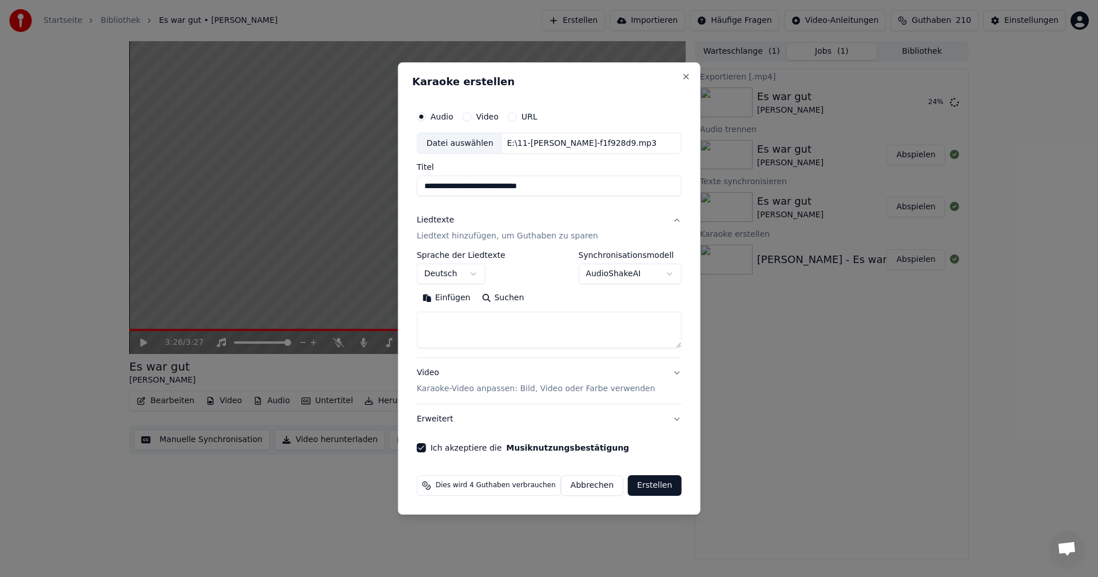
click at [672, 272] on body "**********" at bounding box center [549, 288] width 1098 height 577
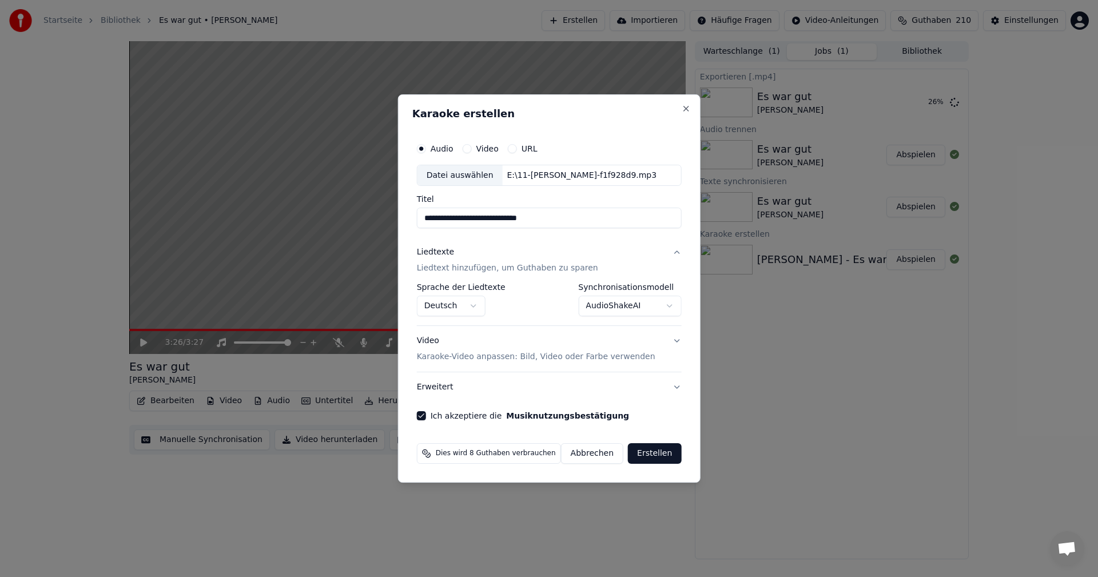
click at [666, 457] on button "Erstellen" at bounding box center [654, 453] width 53 height 21
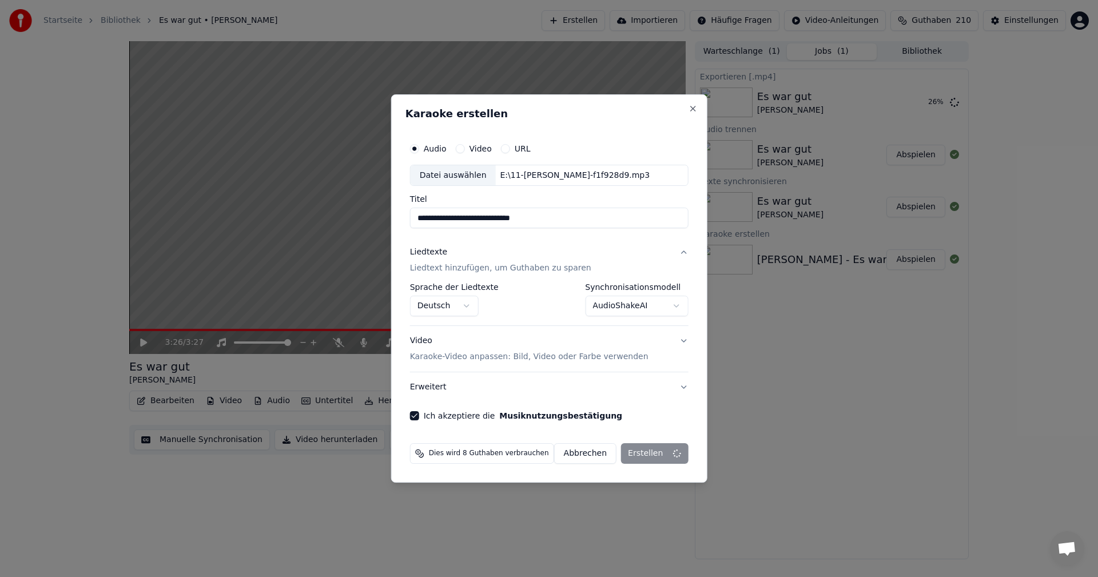
select select "**********"
select select
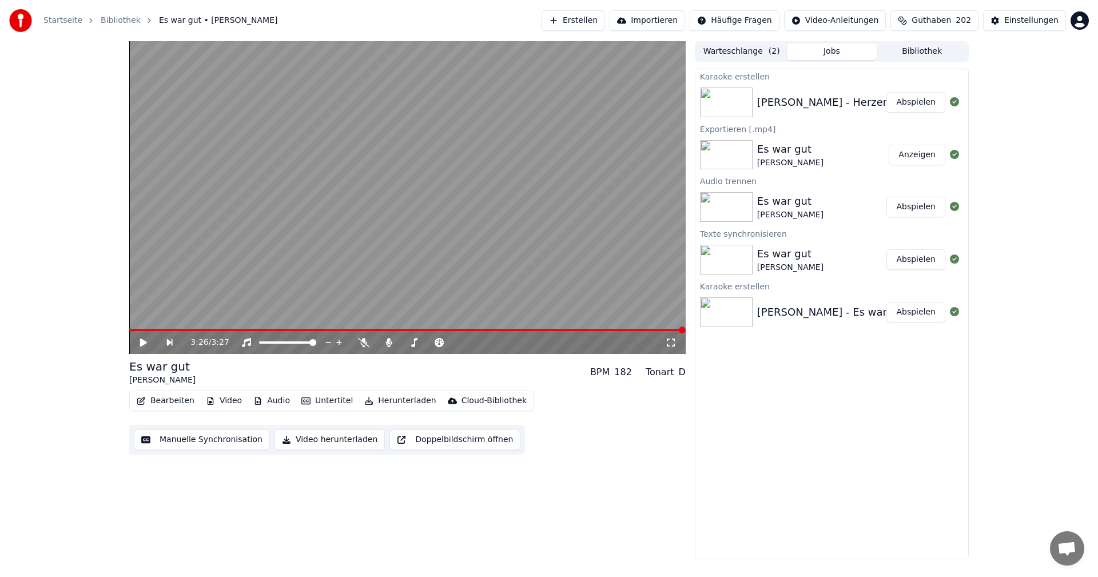
click at [915, 101] on button "Abspielen" at bounding box center [916, 102] width 59 height 21
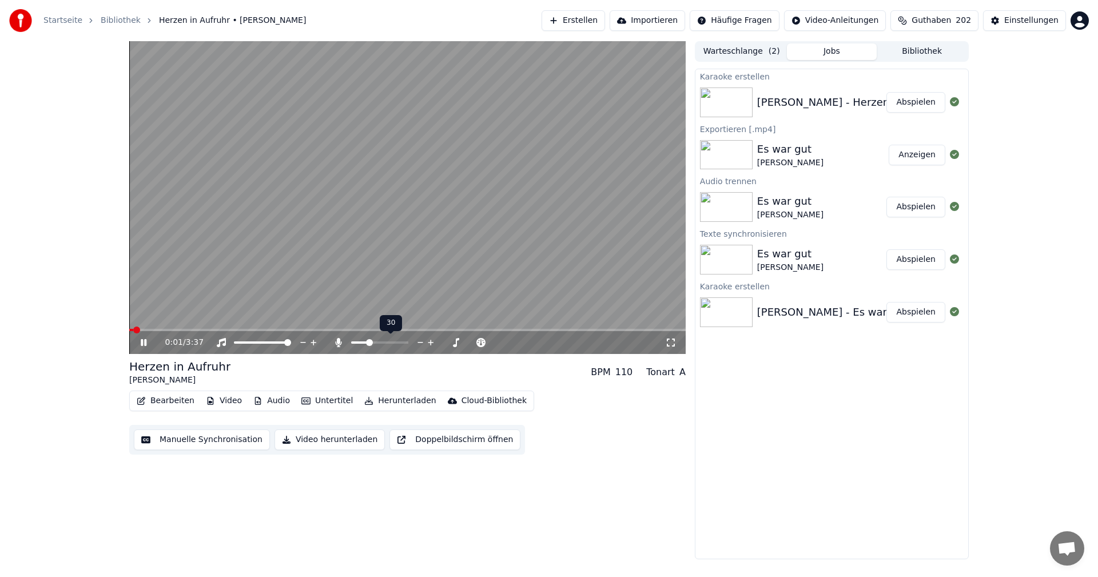
click at [368, 344] on span at bounding box center [369, 342] width 7 height 7
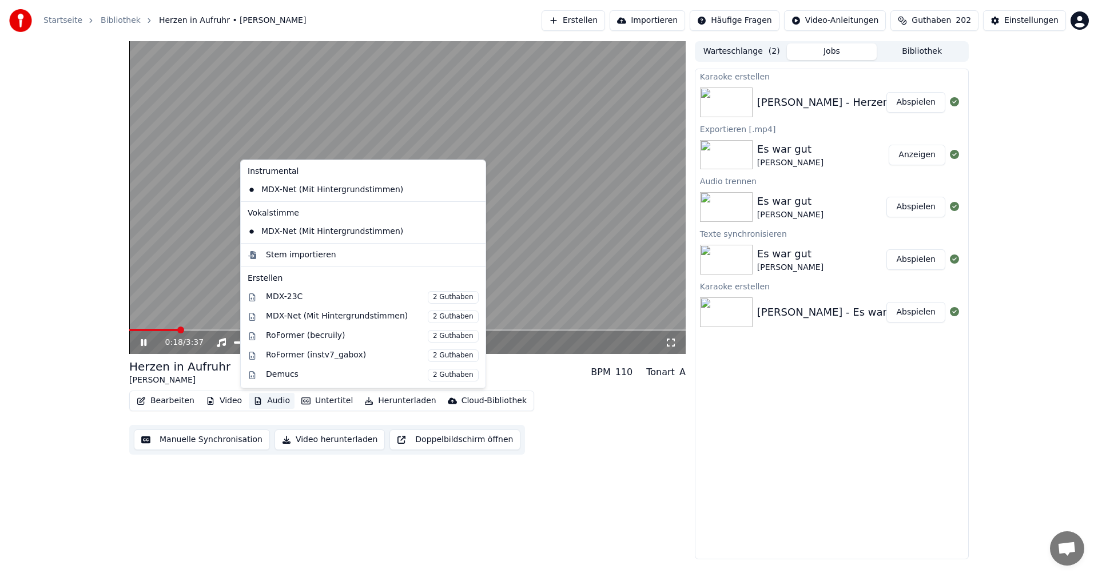
click at [278, 402] on button "Audio" at bounding box center [272, 401] width 46 height 16
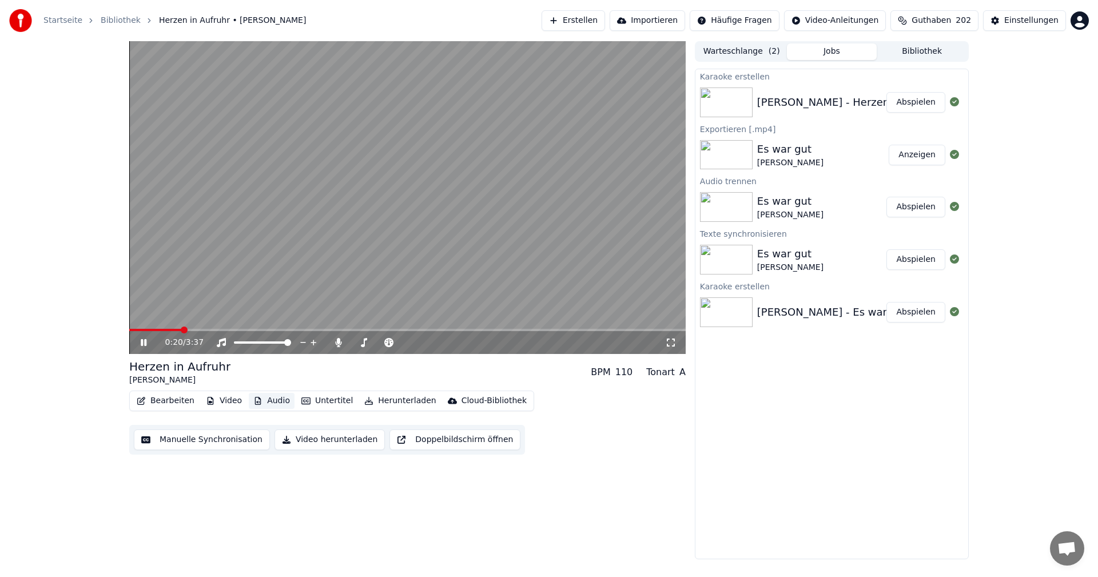
click at [277, 401] on button "Audio" at bounding box center [272, 401] width 46 height 16
click at [146, 342] on icon at bounding box center [144, 342] width 6 height 7
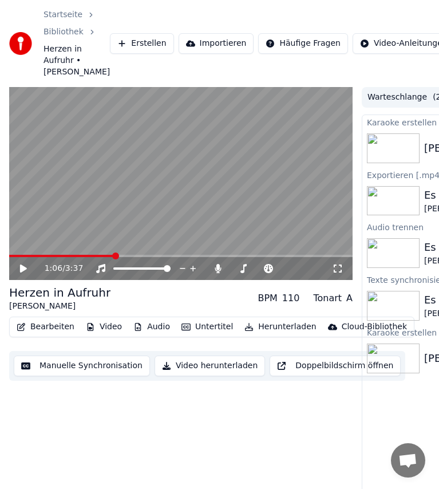
drag, startPoint x: 293, startPoint y: 0, endPoint x: 223, endPoint y: -26, distance: 74.6
click at [223, 0] on html "Startseite Bibliothek Herzen in Aufruhr • [PERSON_NAME] Erstellen Importieren H…" at bounding box center [219, 244] width 439 height 489
click at [21, 272] on icon at bounding box center [23, 268] width 7 height 8
click at [25, 272] on icon at bounding box center [24, 268] width 6 height 7
click at [35, 335] on button "Bearbeiten" at bounding box center [45, 327] width 67 height 16
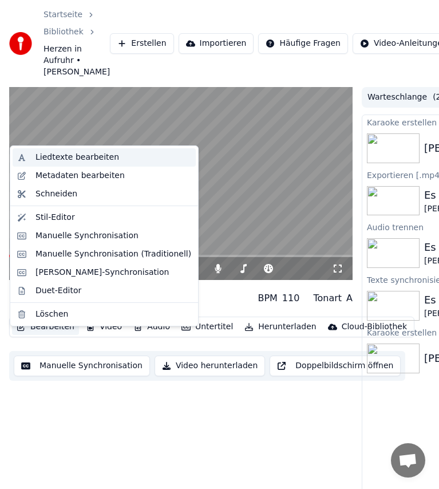
click at [60, 162] on div "Liedtexte bearbeiten" at bounding box center [77, 157] width 84 height 11
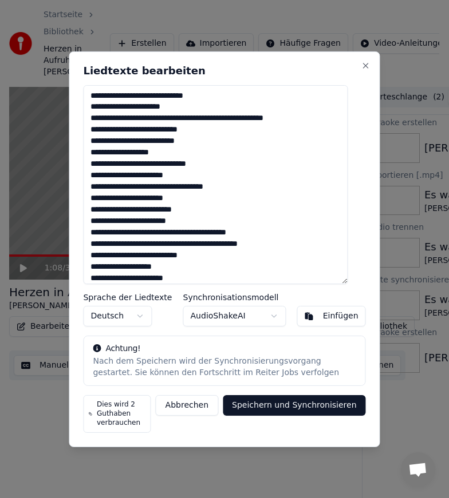
click at [214, 118] on textarea at bounding box center [215, 184] width 264 height 199
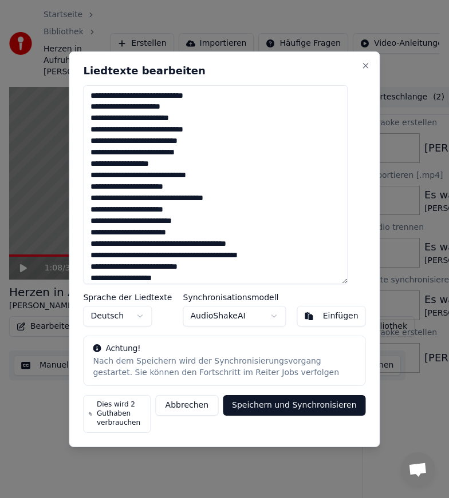
click at [101, 156] on textarea at bounding box center [215, 184] width 264 height 199
click at [222, 153] on textarea at bounding box center [215, 184] width 264 height 199
click at [150, 139] on textarea at bounding box center [215, 184] width 264 height 199
click at [155, 141] on textarea at bounding box center [215, 184] width 264 height 199
click at [224, 141] on textarea at bounding box center [215, 184] width 264 height 199
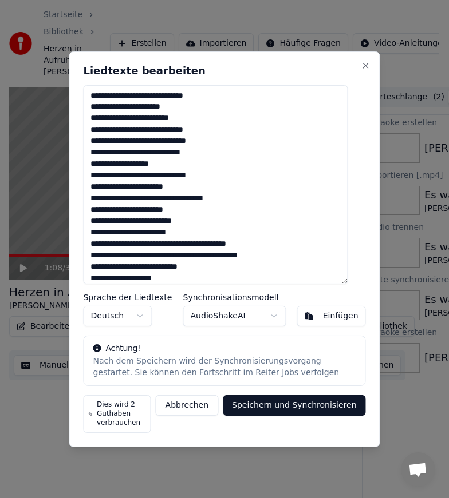
click at [100, 118] on textarea at bounding box center [215, 184] width 264 height 199
click at [224, 126] on textarea at bounding box center [215, 184] width 264 height 199
click at [221, 180] on textarea at bounding box center [215, 184] width 264 height 199
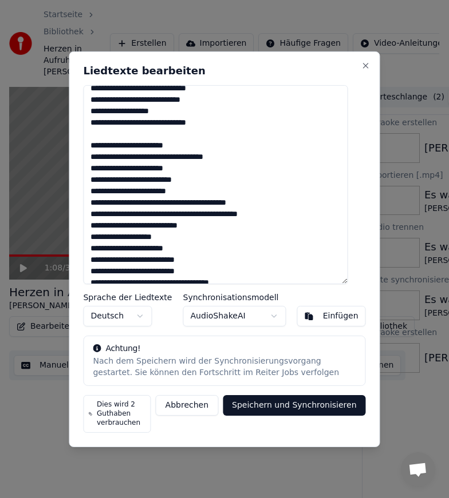
scroll to position [57, 0]
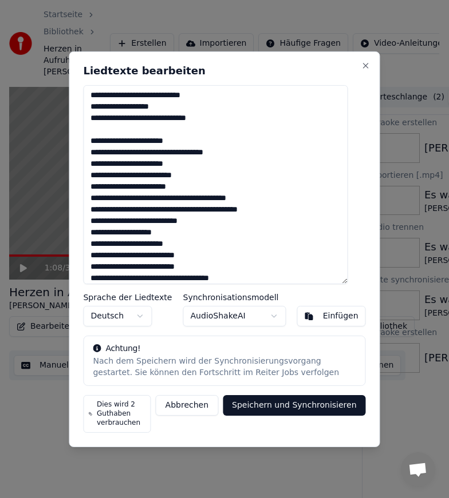
click at [99, 149] on textarea at bounding box center [215, 184] width 264 height 199
click at [97, 176] on textarea at bounding box center [215, 184] width 264 height 199
drag, startPoint x: 197, startPoint y: 178, endPoint x: 184, endPoint y: 176, distance: 13.4
click at [184, 176] on textarea at bounding box center [215, 184] width 264 height 199
click at [264, 215] on textarea at bounding box center [215, 184] width 264 height 199
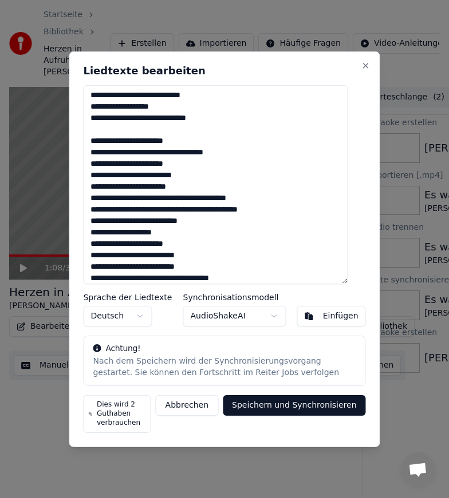
click at [138, 187] on textarea at bounding box center [215, 184] width 264 height 199
click at [135, 199] on textarea at bounding box center [215, 184] width 264 height 199
click at [198, 197] on textarea at bounding box center [215, 184] width 264 height 199
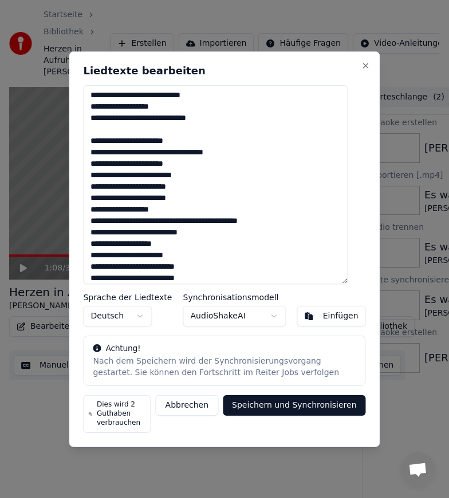
click at [191, 221] on textarea at bounding box center [215, 184] width 264 height 199
drag, startPoint x: 207, startPoint y: 243, endPoint x: 215, endPoint y: 243, distance: 8.0
click at [215, 243] on textarea at bounding box center [215, 184] width 264 height 199
click at [101, 246] on textarea at bounding box center [215, 184] width 264 height 199
click at [100, 254] on textarea at bounding box center [215, 184] width 264 height 199
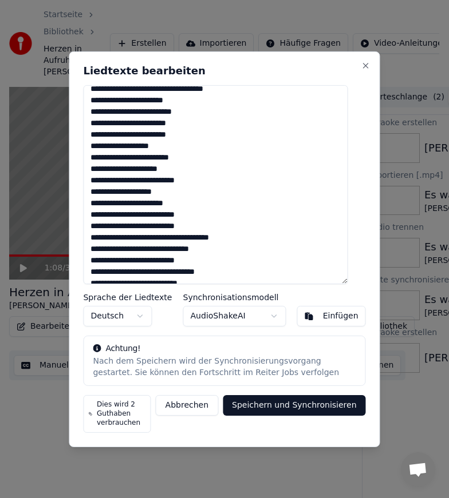
scroll to position [172, 0]
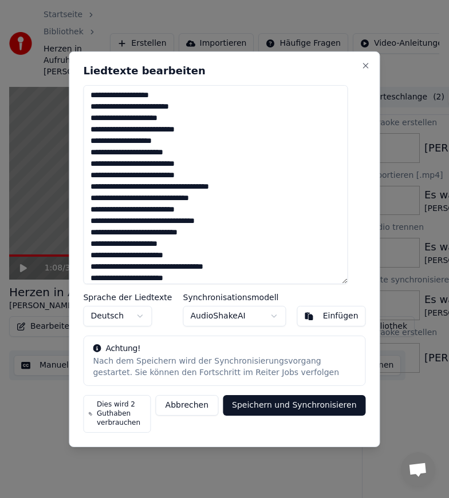
click at [98, 151] on textarea at bounding box center [215, 184] width 264 height 199
click at [193, 152] on textarea at bounding box center [215, 184] width 264 height 199
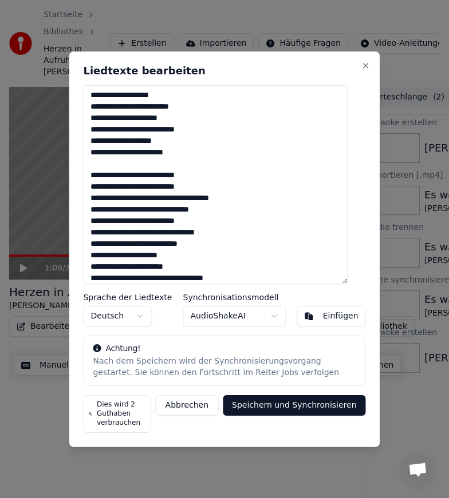
click at [99, 197] on textarea at bounding box center [215, 184] width 264 height 199
click at [100, 209] on textarea at bounding box center [215, 184] width 264 height 199
drag, startPoint x: 105, startPoint y: 219, endPoint x: 96, endPoint y: 219, distance: 8.6
click at [96, 219] on textarea at bounding box center [215, 184] width 264 height 199
drag, startPoint x: 114, startPoint y: 232, endPoint x: 95, endPoint y: 231, distance: 18.9
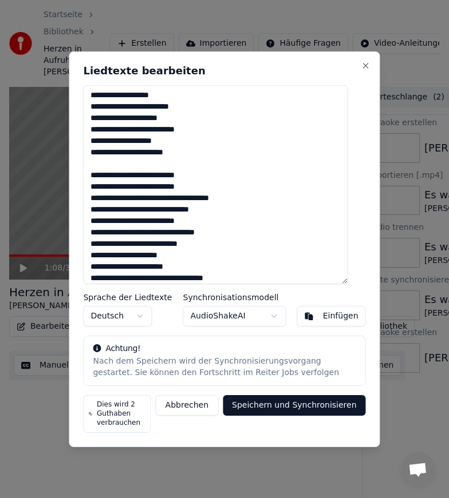
click at [95, 231] on textarea at bounding box center [215, 184] width 264 height 199
drag, startPoint x: 102, startPoint y: 254, endPoint x: 93, endPoint y: 253, distance: 9.7
click at [93, 253] on textarea at bounding box center [215, 184] width 264 height 199
click at [184, 253] on textarea at bounding box center [215, 184] width 264 height 199
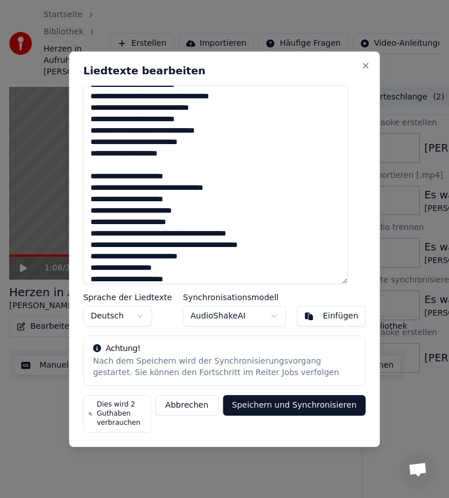
scroll to position [286, 0]
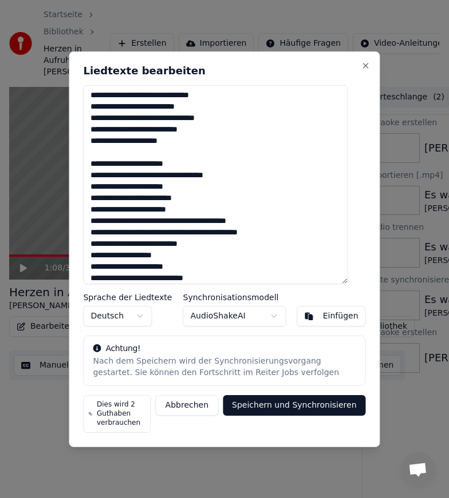
click at [98, 173] on textarea at bounding box center [215, 184] width 264 height 199
drag, startPoint x: 102, startPoint y: 186, endPoint x: 93, endPoint y: 186, distance: 8.6
click at [93, 186] on textarea at bounding box center [215, 184] width 264 height 199
drag, startPoint x: 102, startPoint y: 200, endPoint x: 92, endPoint y: 200, distance: 9.7
click at [92, 200] on textarea at bounding box center [215, 184] width 264 height 199
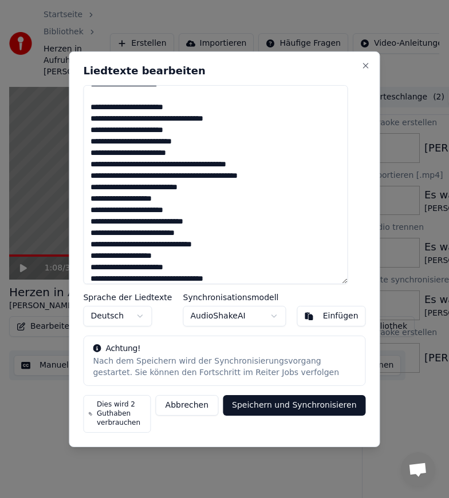
scroll to position [343, 0]
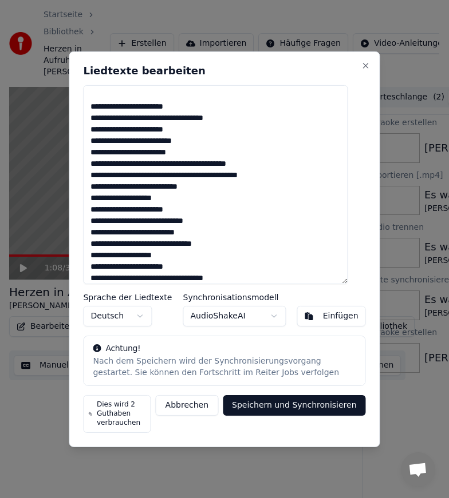
drag, startPoint x: 183, startPoint y: 141, endPoint x: 195, endPoint y: 141, distance: 12.6
click at [195, 141] on textarea at bounding box center [215, 184] width 264 height 199
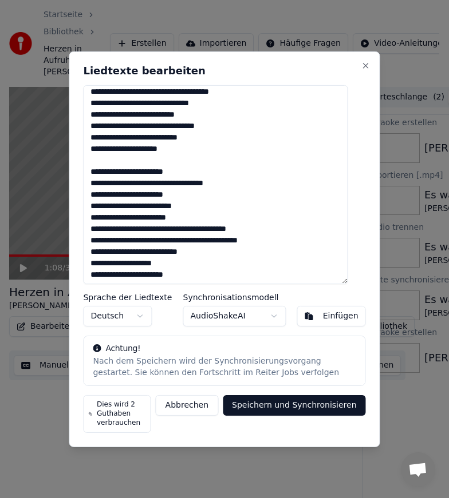
scroll to position [286, 0]
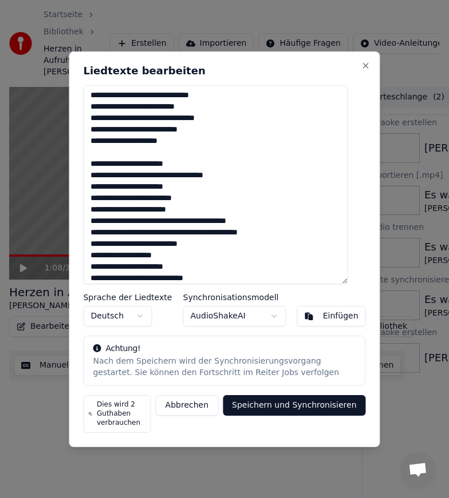
click at [199, 223] on textarea at bounding box center [215, 184] width 264 height 199
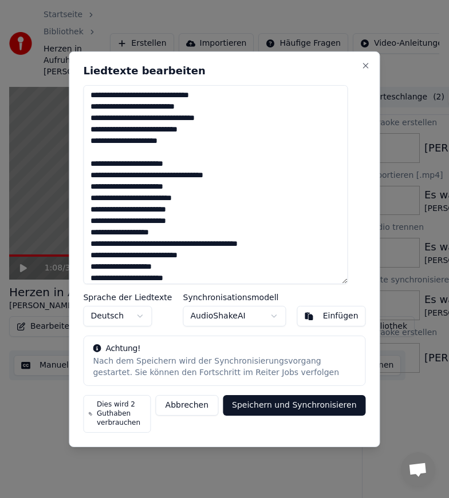
click at [191, 243] on textarea at bounding box center [215, 184] width 264 height 199
drag, startPoint x: 105, startPoint y: 267, endPoint x: 98, endPoint y: 264, distance: 7.4
click at [98, 264] on textarea at bounding box center [215, 184] width 264 height 199
click at [211, 265] on textarea at bounding box center [215, 184] width 264 height 199
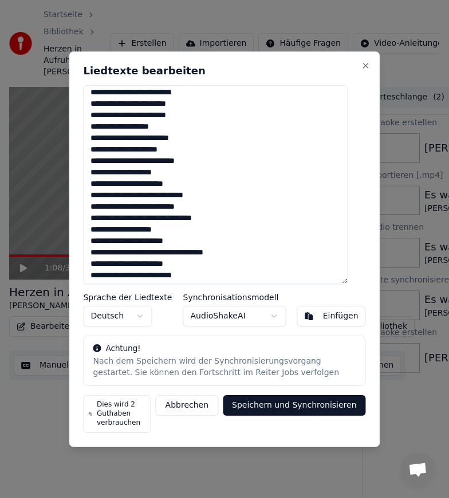
scroll to position [400, 0]
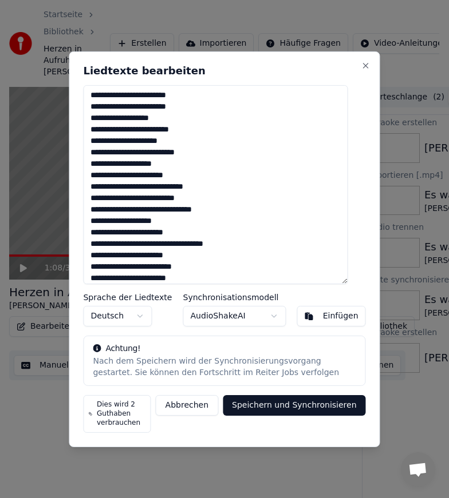
drag, startPoint x: 101, startPoint y: 164, endPoint x: 91, endPoint y: 162, distance: 10.4
click at [91, 162] on div "Liedtexte bearbeiten Sprache der Liedtexte Deutsch Synchronisationsmodell Audio…" at bounding box center [224, 249] width 311 height 396
drag, startPoint x: 101, startPoint y: 174, endPoint x: 86, endPoint y: 174, distance: 14.9
click at [86, 174] on div "Liedtexte bearbeiten Sprache der Liedtexte Deutsch Synchronisationsmodell Audio…" at bounding box center [224, 249] width 311 height 396
click at [197, 173] on textarea at bounding box center [215, 184] width 264 height 199
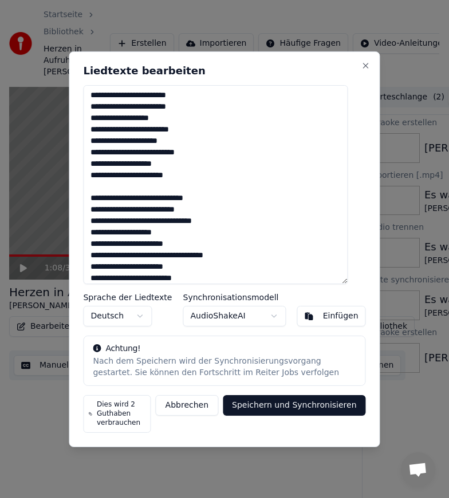
click at [215, 199] on textarea at bounding box center [215, 184] width 264 height 199
drag, startPoint x: 105, startPoint y: 209, endPoint x: 97, endPoint y: 209, distance: 8.0
click at [97, 209] on textarea at bounding box center [215, 184] width 264 height 199
drag, startPoint x: 102, startPoint y: 221, endPoint x: 86, endPoint y: 222, distance: 16.0
click at [86, 222] on div "Liedtexte bearbeiten Sprache der Liedtexte Deutsch Synchronisationsmodell Audio…" at bounding box center [224, 249] width 311 height 396
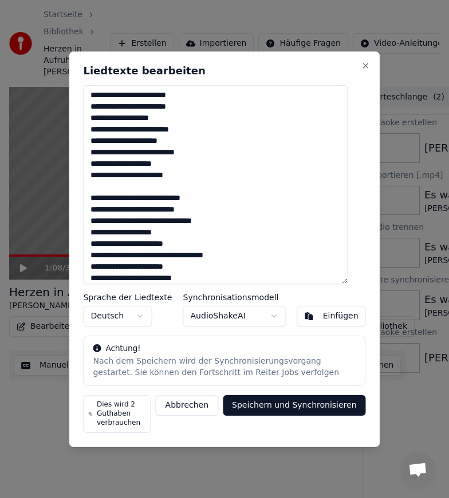
drag, startPoint x: 160, startPoint y: 221, endPoint x: 169, endPoint y: 221, distance: 8.6
click at [169, 221] on textarea at bounding box center [215, 184] width 264 height 199
click at [188, 232] on textarea at bounding box center [215, 184] width 264 height 199
drag, startPoint x: 104, startPoint y: 235, endPoint x: 94, endPoint y: 233, distance: 9.2
click at [94, 233] on textarea at bounding box center [215, 184] width 264 height 199
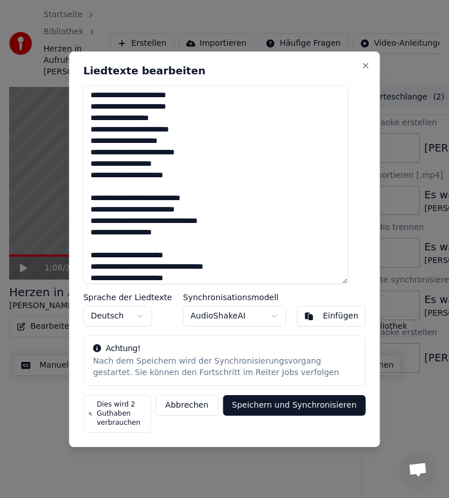
click at [170, 247] on textarea at bounding box center [215, 184] width 264 height 199
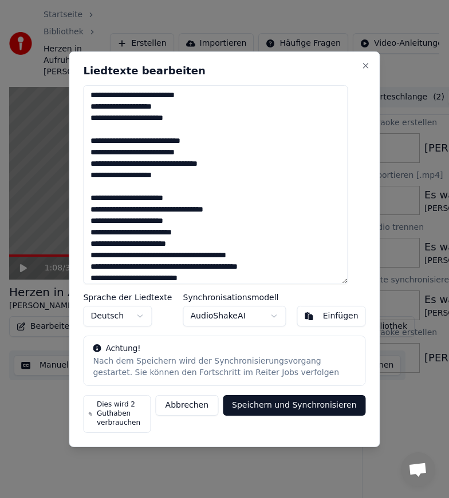
scroll to position [486, 0]
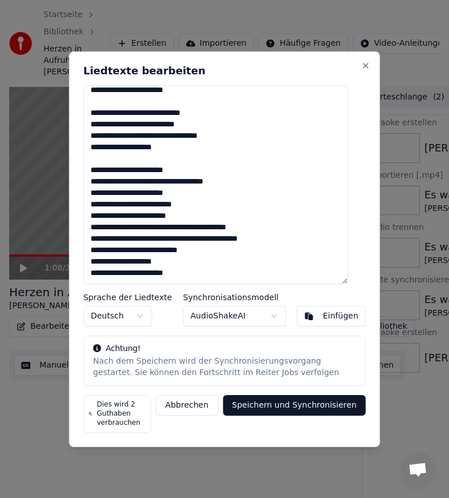
click at [101, 181] on textarea at bounding box center [215, 184] width 264 height 199
drag, startPoint x: 101, startPoint y: 205, endPoint x: 85, endPoint y: 206, distance: 16.1
click at [85, 206] on div "Liedtexte bearbeiten Sprache der Liedtexte Deutsch Synchronisationsmodell Audio…" at bounding box center [224, 249] width 311 height 396
drag, startPoint x: 183, startPoint y: 203, endPoint x: 191, endPoint y: 205, distance: 8.9
click at [191, 205] on textarea at bounding box center [215, 184] width 264 height 199
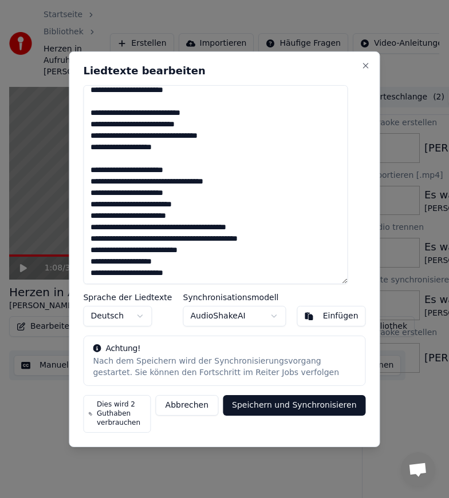
click at [179, 219] on textarea at bounding box center [215, 184] width 264 height 199
click at [196, 228] on textarea at bounding box center [215, 184] width 264 height 199
click at [192, 249] on textarea at bounding box center [215, 184] width 264 height 199
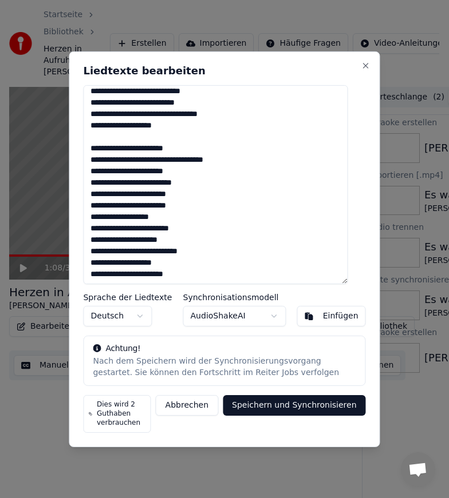
scroll to position [509, 0]
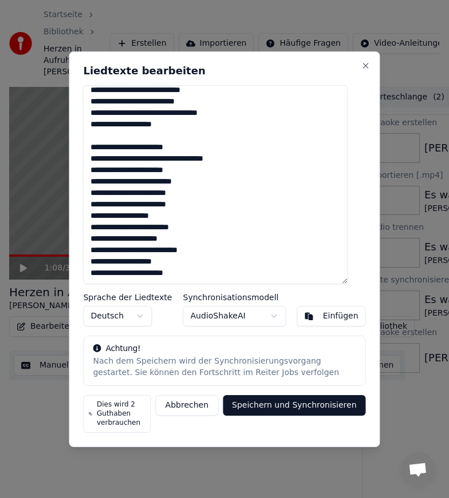
drag, startPoint x: 208, startPoint y: 249, endPoint x: 215, endPoint y: 250, distance: 7.0
click at [215, 250] on textarea at bounding box center [215, 184] width 264 height 199
drag, startPoint x: 103, startPoint y: 263, endPoint x: 94, endPoint y: 263, distance: 9.2
click at [94, 263] on textarea at bounding box center [215, 184] width 264 height 199
drag, startPoint x: 102, startPoint y: 275, endPoint x: 92, endPoint y: 276, distance: 10.3
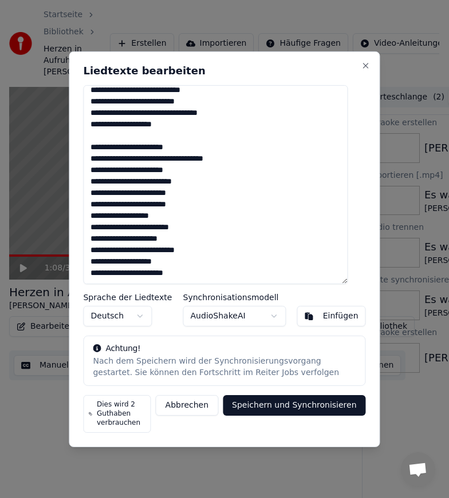
click at [92, 276] on textarea at bounding box center [215, 184] width 264 height 199
type textarea "**********"
click at [270, 405] on button "Speichern und Synchronisieren" at bounding box center [294, 405] width 143 height 21
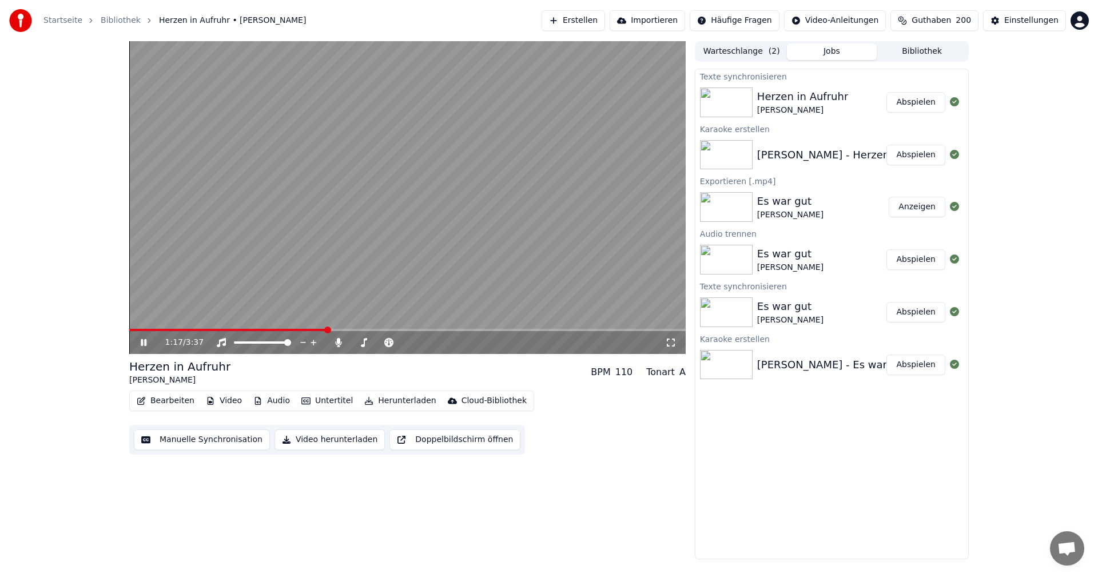
click at [264, 402] on button "Audio" at bounding box center [272, 401] width 46 height 16
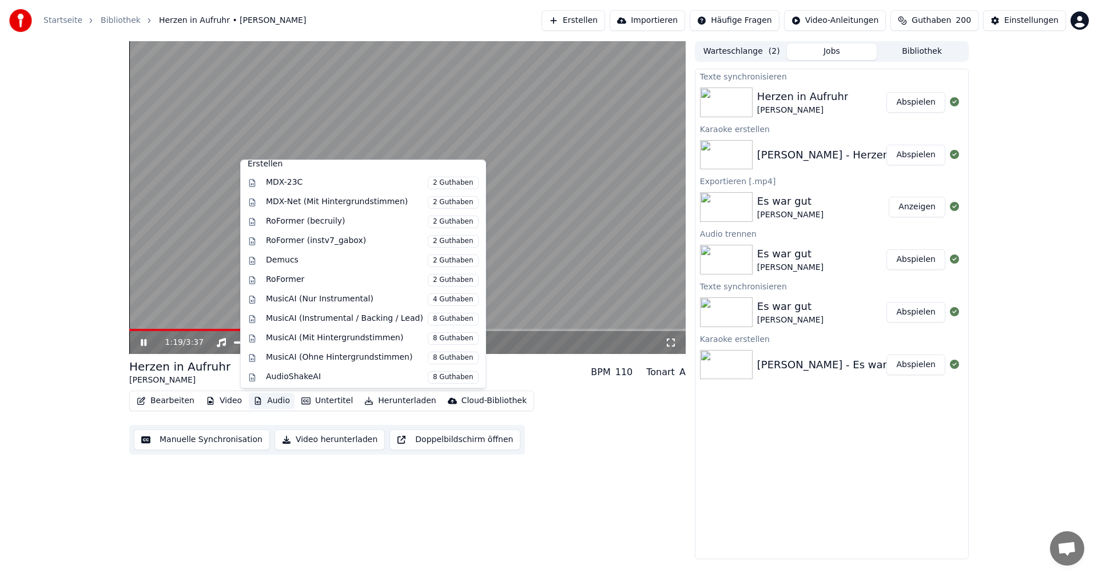
scroll to position [116, 0]
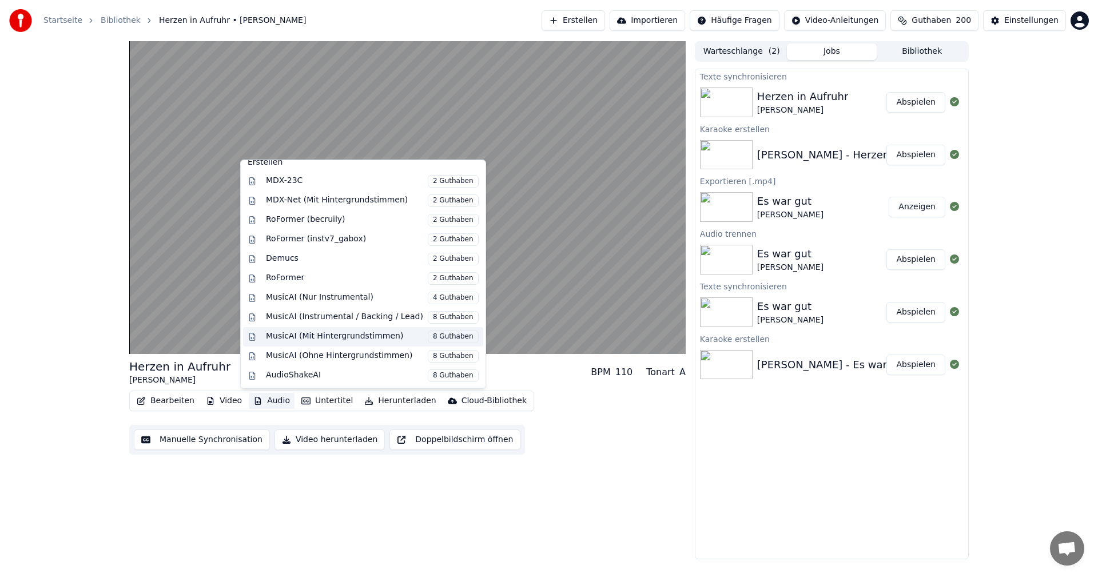
click at [431, 339] on span "8 Guthaben" at bounding box center [453, 337] width 51 height 13
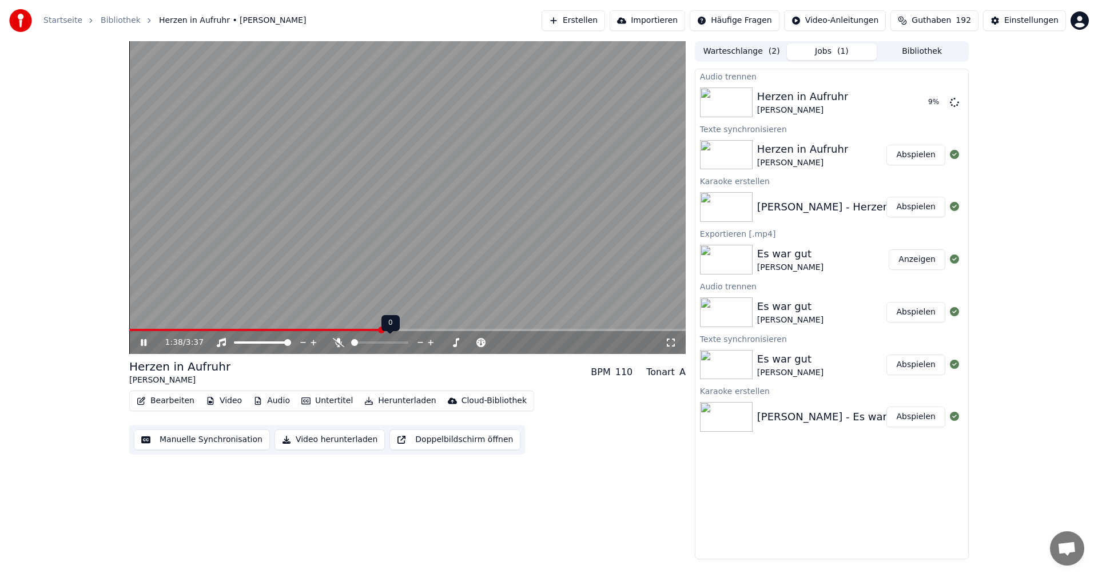
click at [351, 343] on span at bounding box center [354, 342] width 7 height 7
click at [421, 341] on div "1:41 / 3:37" at bounding box center [415, 342] width 500 height 11
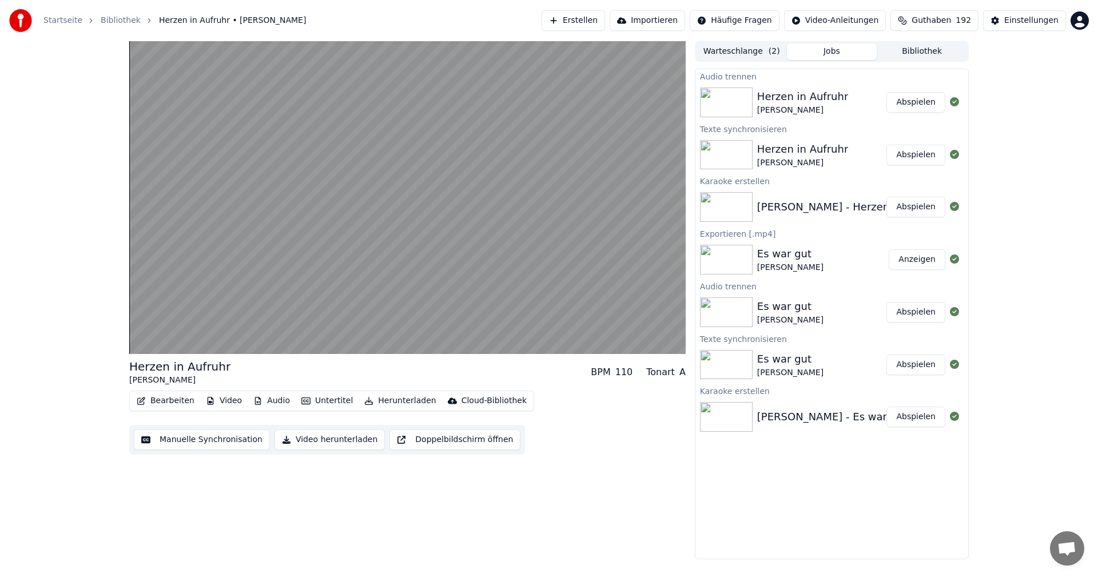
click at [910, 100] on button "Abspielen" at bounding box center [916, 102] width 59 height 21
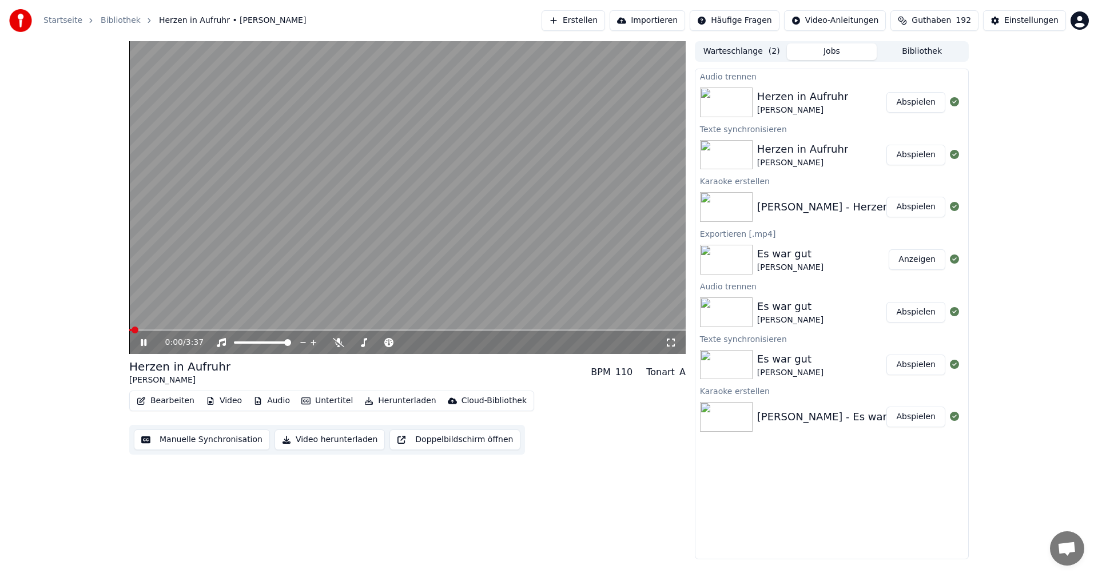
click at [273, 402] on button "Audio" at bounding box center [272, 401] width 46 height 16
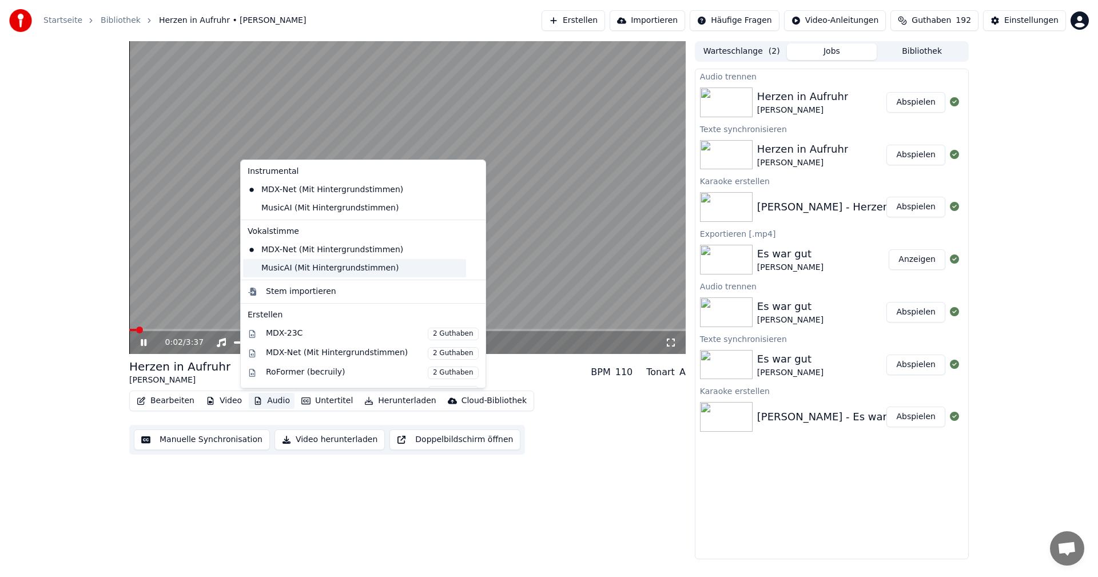
click at [279, 271] on div "MusicAI (Mit Hintergrundstimmen)" at bounding box center [354, 268] width 223 height 18
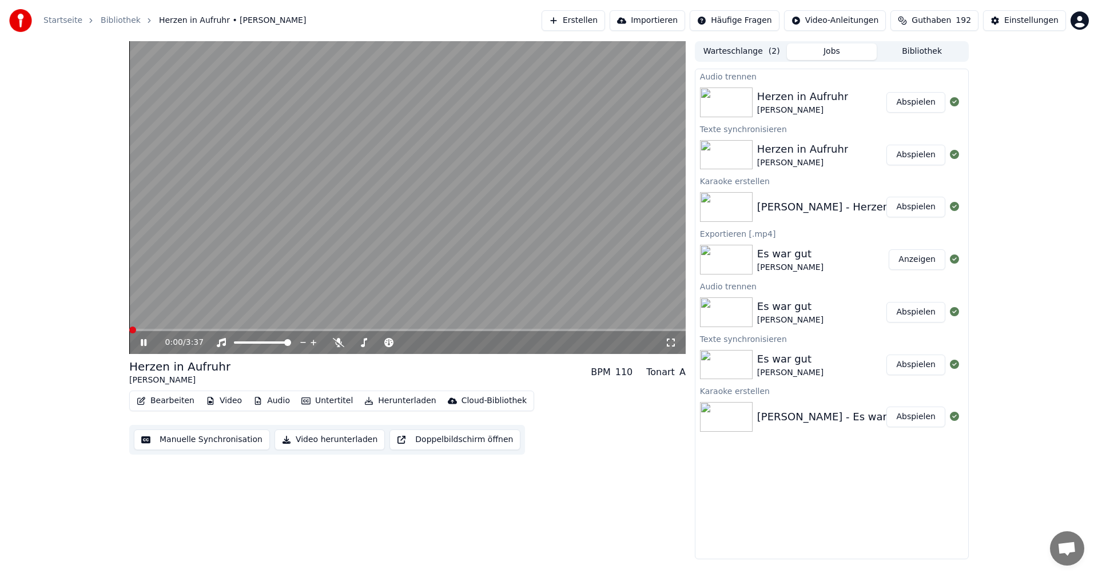
click at [270, 401] on button "Audio" at bounding box center [272, 401] width 46 height 16
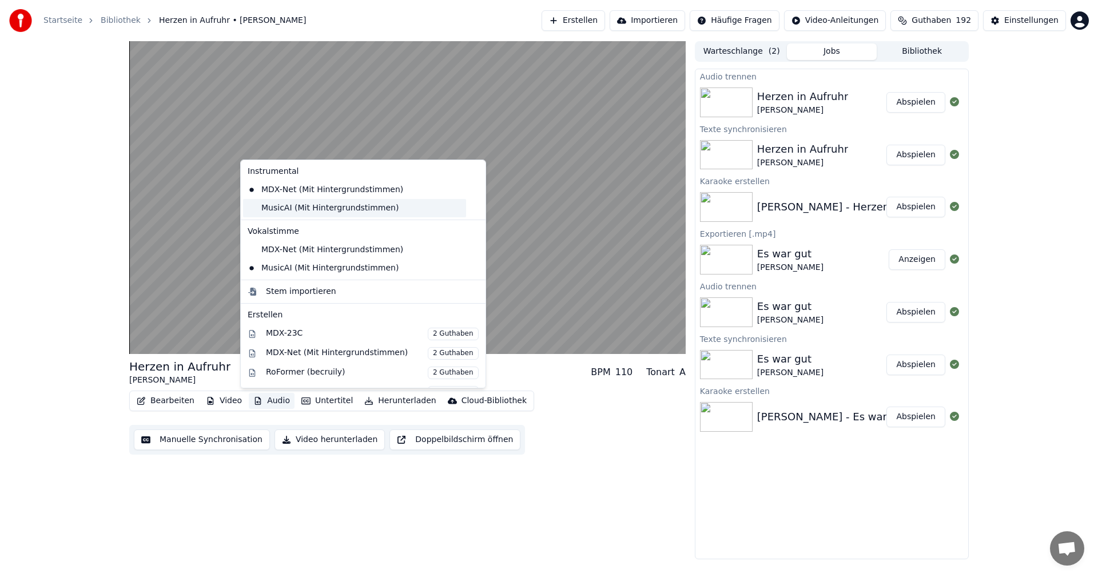
click at [255, 210] on div "MusicAI (Mit Hintergrundstimmen)" at bounding box center [354, 208] width 223 height 18
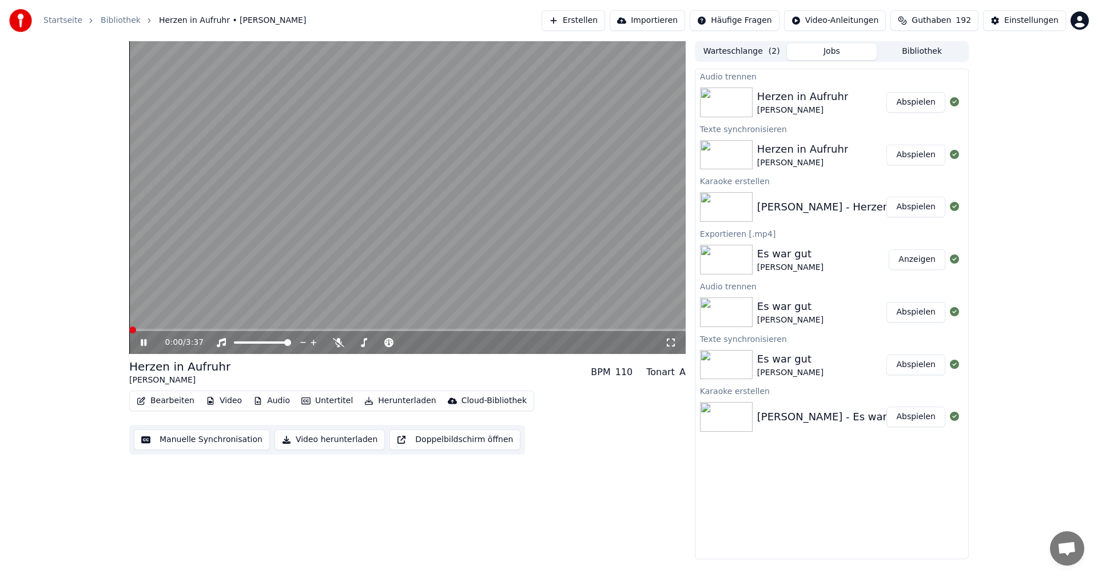
click at [129, 329] on span at bounding box center [132, 330] width 7 height 7
click at [360, 346] on span at bounding box center [362, 342] width 7 height 7
click at [355, 343] on span at bounding box center [358, 342] width 7 height 7
click at [351, 342] on span at bounding box center [354, 342] width 7 height 7
click at [784, 98] on div "Herzen in Aufruhr" at bounding box center [802, 97] width 91 height 16
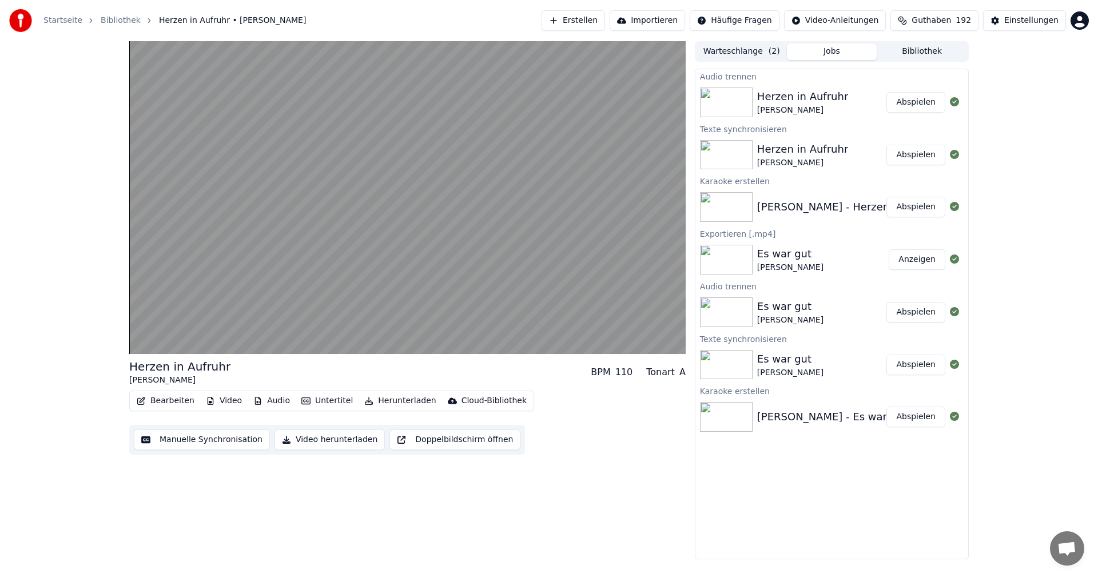
click at [265, 398] on button "Audio" at bounding box center [272, 401] width 46 height 16
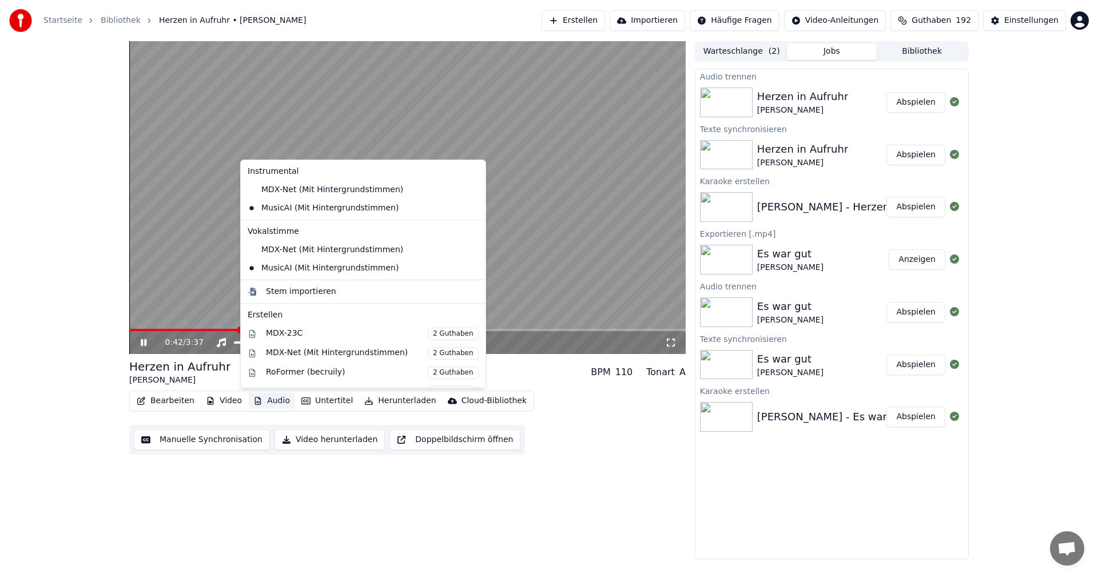
click at [549, 223] on video at bounding box center [407, 197] width 557 height 313
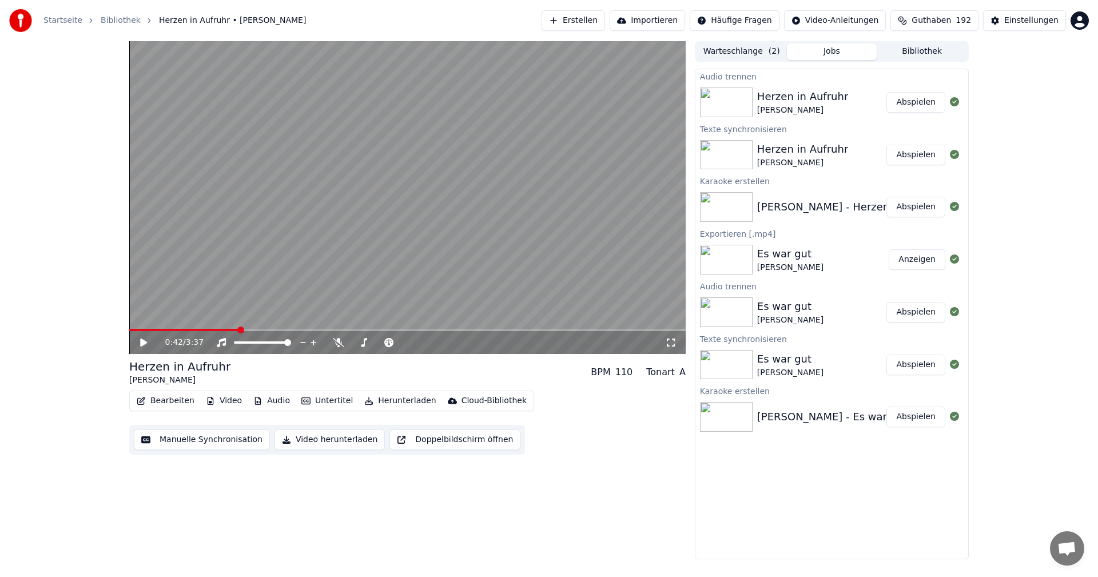
click at [141, 343] on icon at bounding box center [143, 343] width 7 height 8
click at [367, 342] on span at bounding box center [367, 342] width 7 height 7
click at [351, 343] on span at bounding box center [354, 342] width 7 height 7
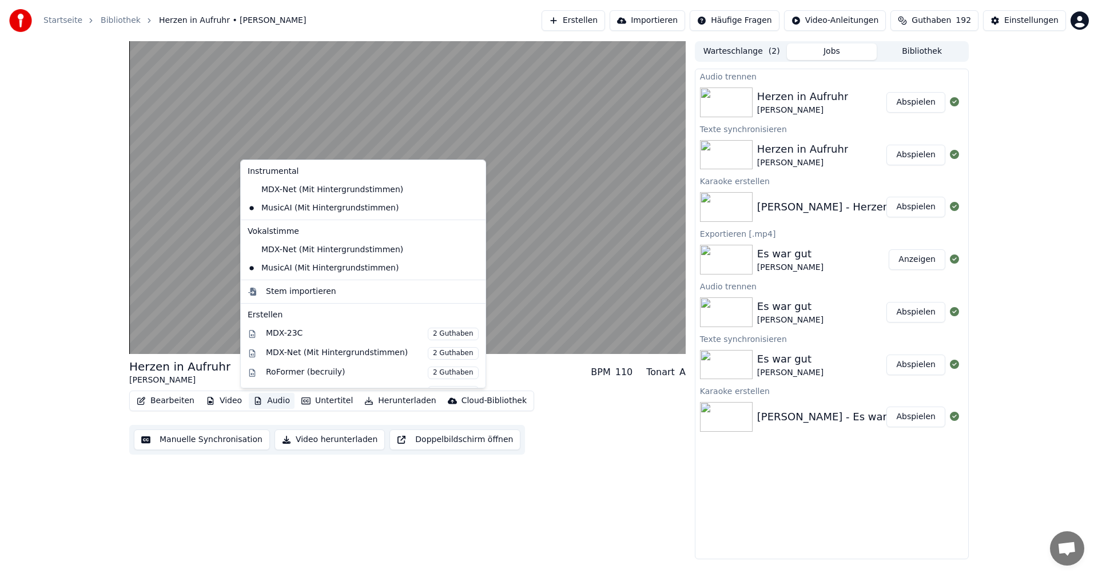
click at [265, 401] on button "Audio" at bounding box center [272, 401] width 46 height 16
click at [360, 271] on div "MusicAI (Mit Hintergrundstimmen)" at bounding box center [354, 268] width 223 height 18
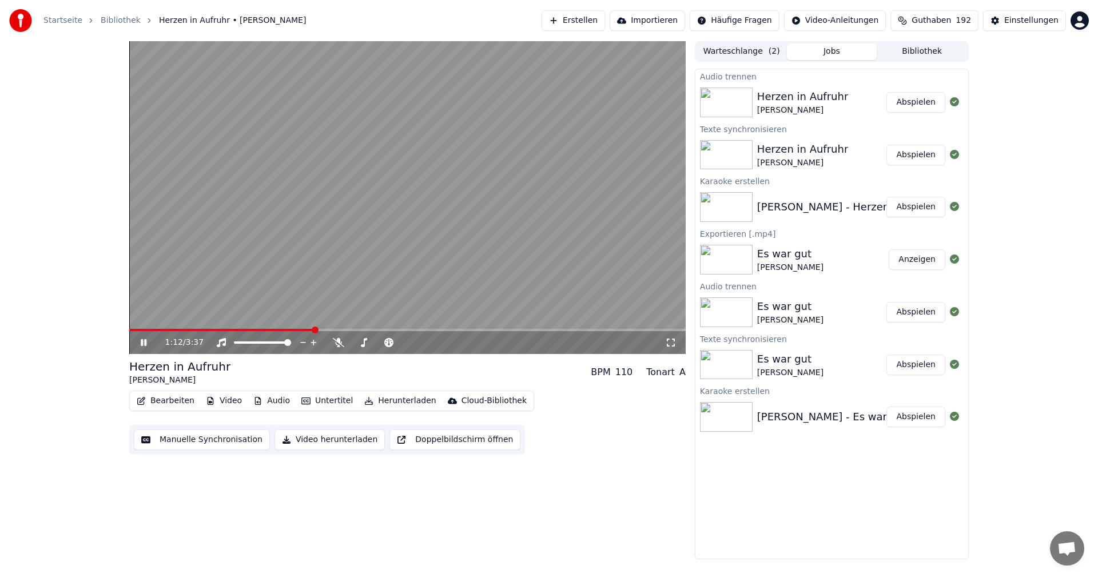
click at [436, 330] on span at bounding box center [407, 330] width 557 height 2
click at [528, 328] on video at bounding box center [407, 197] width 557 height 313
click at [588, 329] on span at bounding box center [407, 330] width 557 height 2
click at [146, 342] on icon at bounding box center [143, 343] width 7 height 8
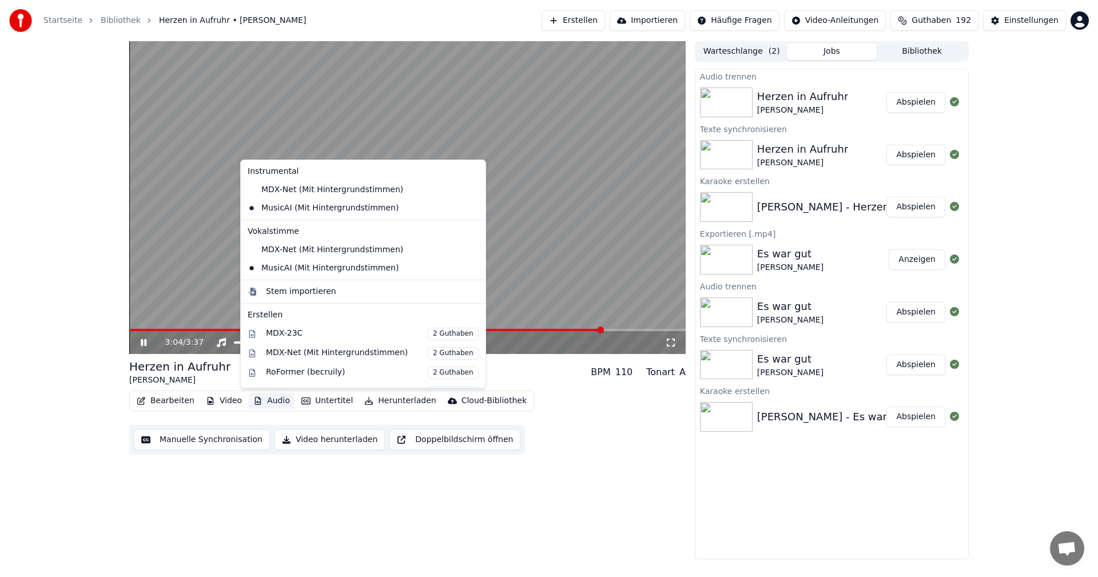
click at [268, 403] on button "Audio" at bounding box center [272, 401] width 46 height 16
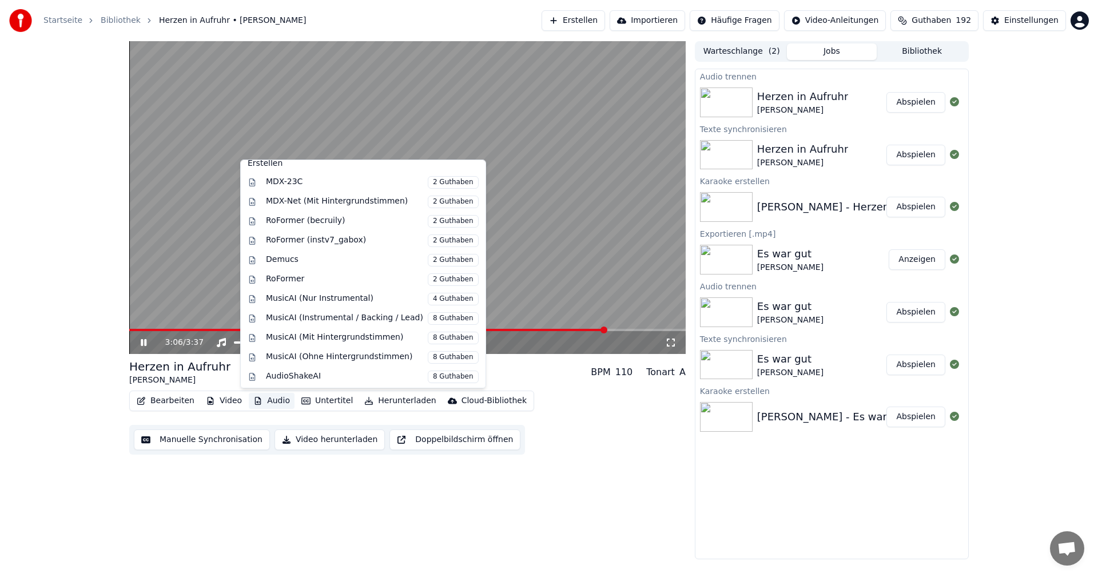
scroll to position [153, 0]
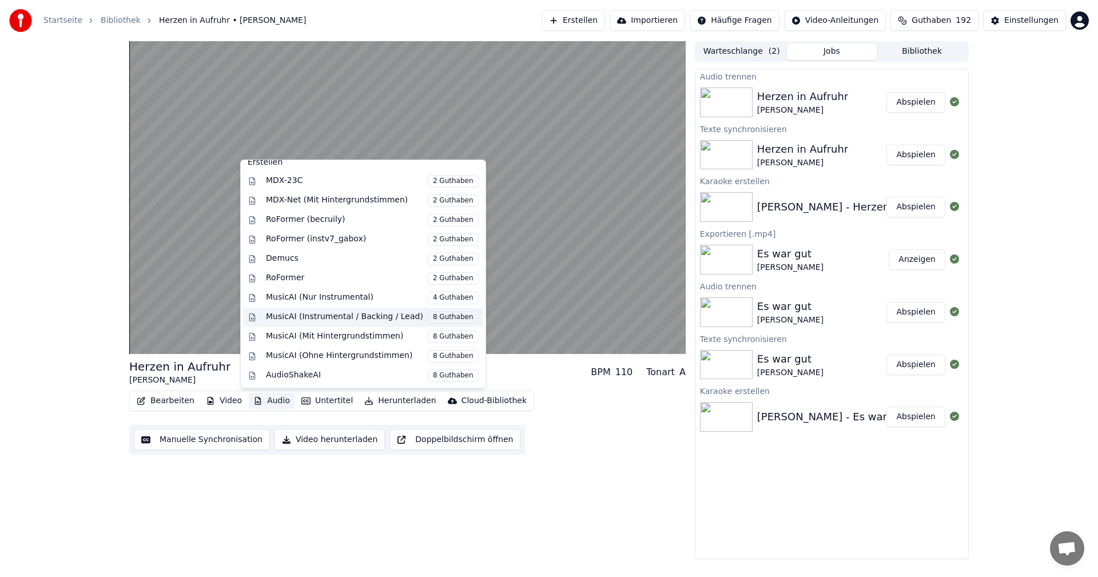
click at [346, 318] on div "MusicAI (Instrumental / Backing / Lead) 8 Guthaben" at bounding box center [372, 317] width 213 height 13
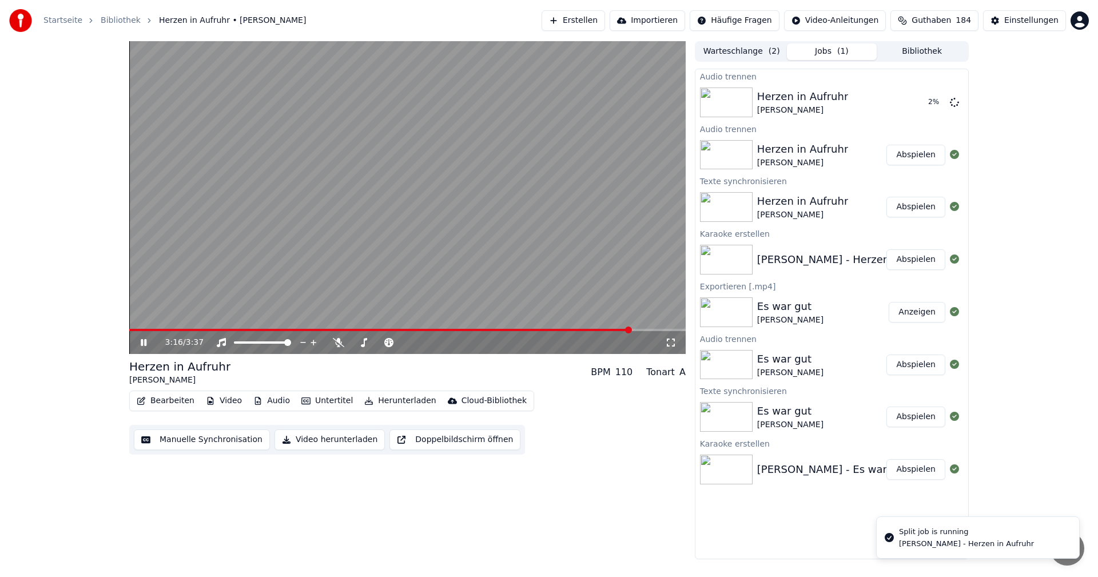
click at [144, 344] on icon at bounding box center [151, 342] width 27 height 9
click at [803, 105] on div "[PERSON_NAME]" at bounding box center [802, 110] width 91 height 11
click at [907, 105] on button "Abspielen" at bounding box center [916, 102] width 59 height 21
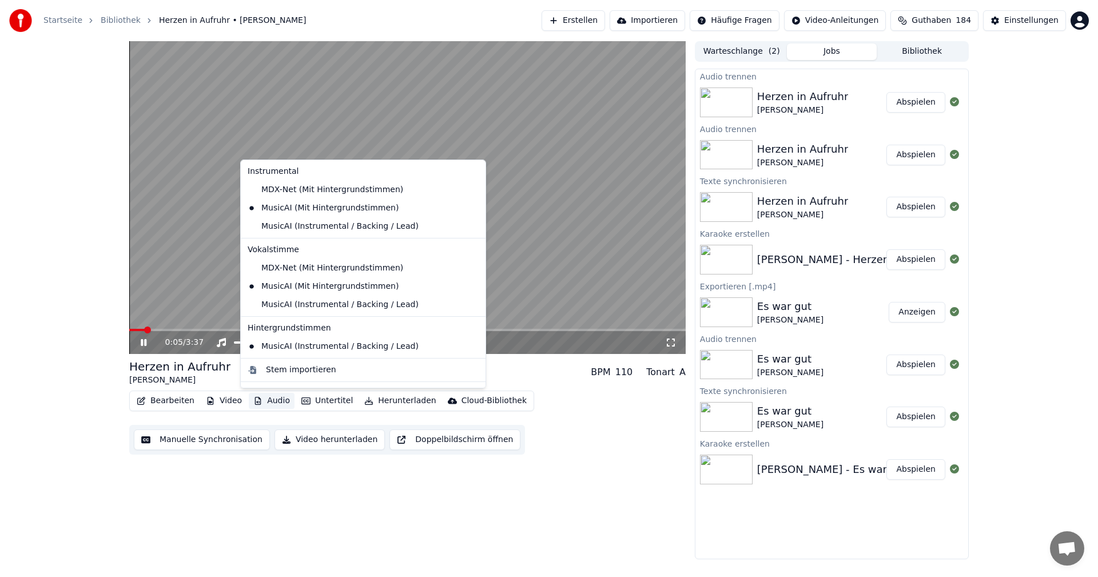
click at [264, 401] on button "Audio" at bounding box center [272, 401] width 46 height 16
click at [284, 319] on div "Hintergrundstimmen" at bounding box center [363, 328] width 240 height 18
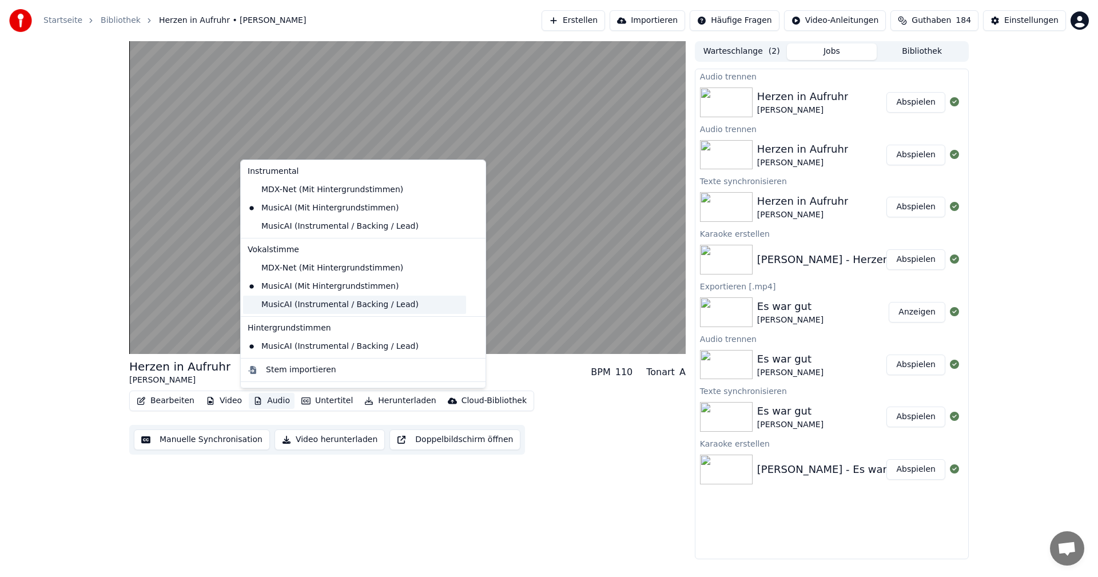
click at [287, 309] on div "MusicAI (Instrumental / Backing / Lead)" at bounding box center [354, 305] width 223 height 18
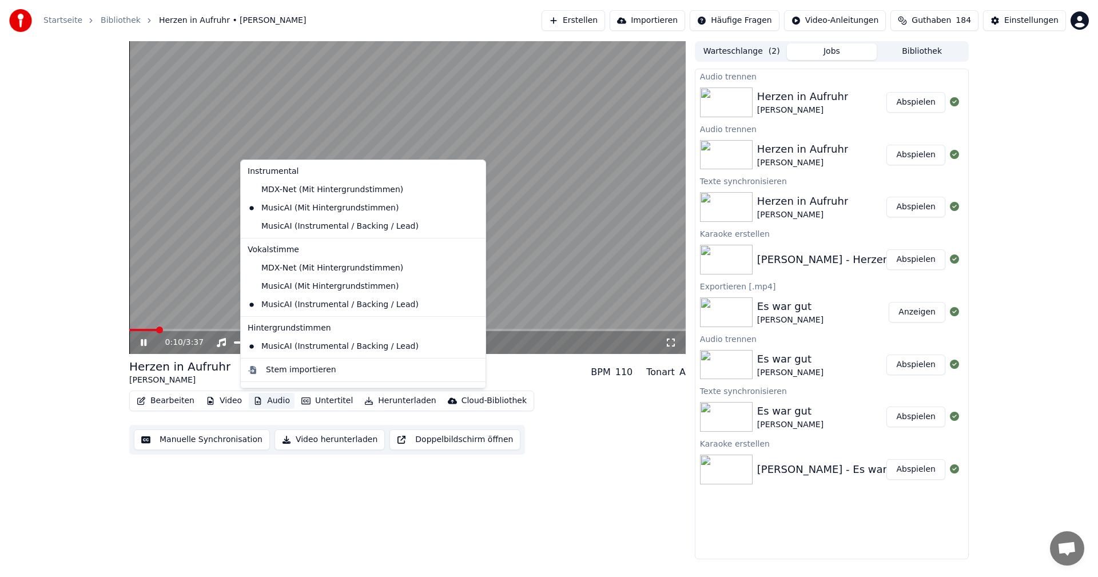
click at [266, 404] on button "Audio" at bounding box center [272, 401] width 46 height 16
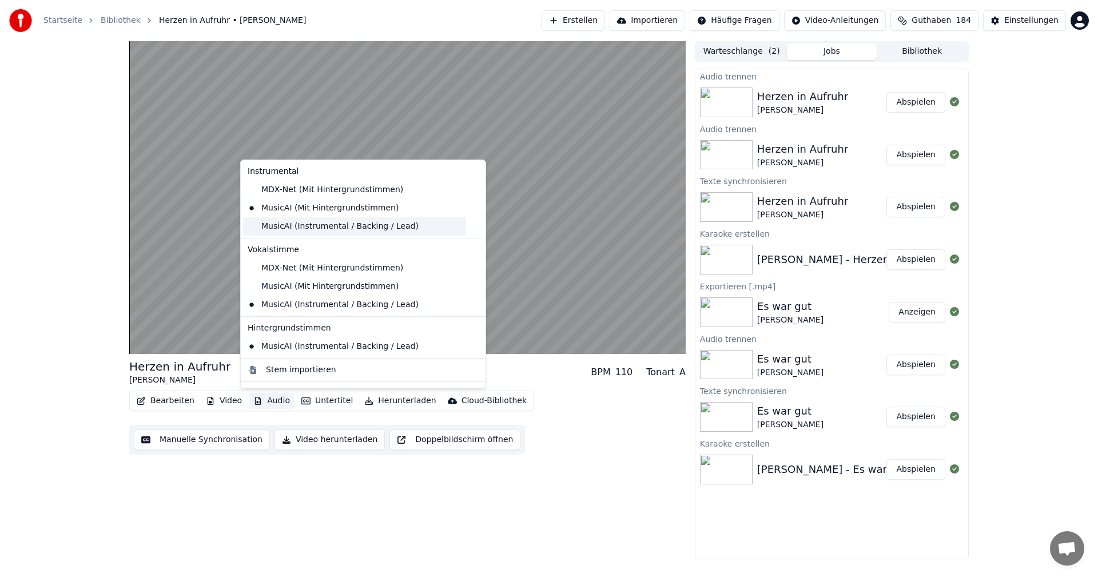
click at [254, 228] on div "MusicAI (Instrumental / Backing / Lead)" at bounding box center [354, 226] width 223 height 18
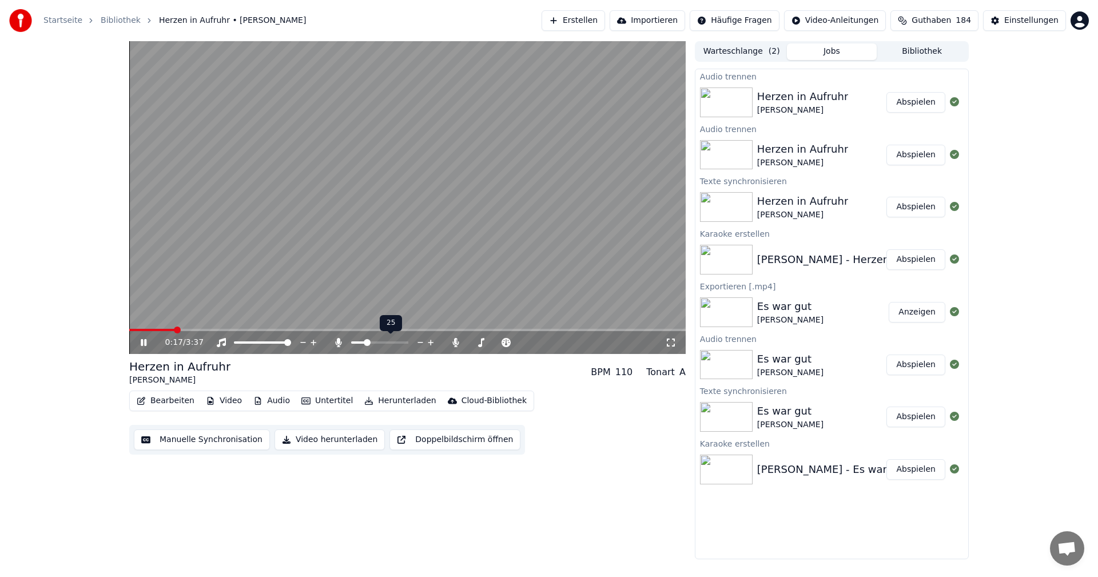
click at [366, 343] on span at bounding box center [367, 342] width 7 height 7
click at [351, 341] on span at bounding box center [354, 342] width 7 height 7
click at [315, 442] on button "Video herunterladen" at bounding box center [330, 440] width 110 height 21
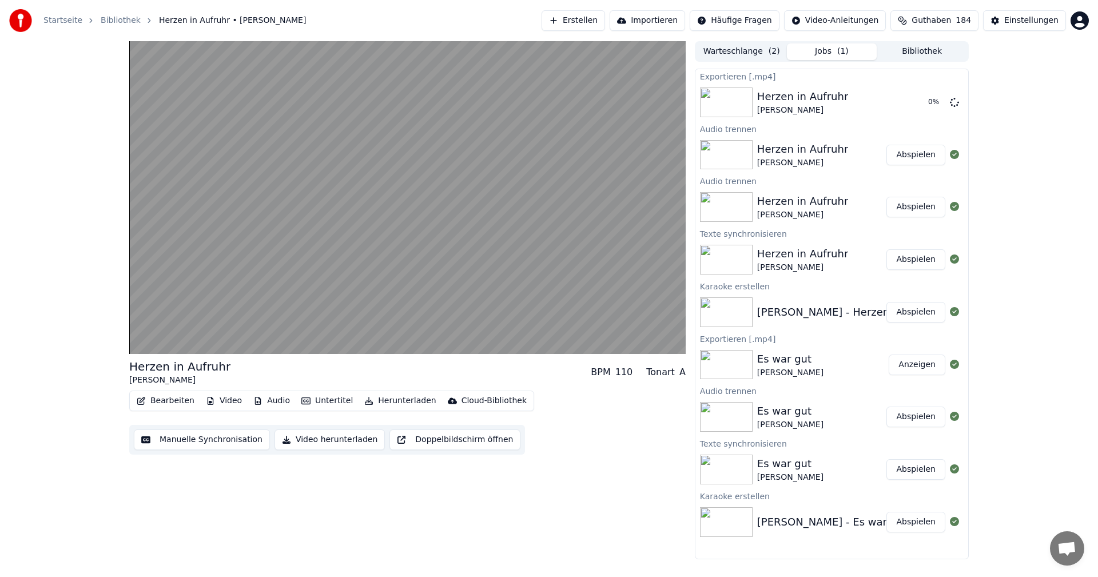
click at [330, 441] on button "Video herunterladen" at bounding box center [330, 440] width 110 height 21
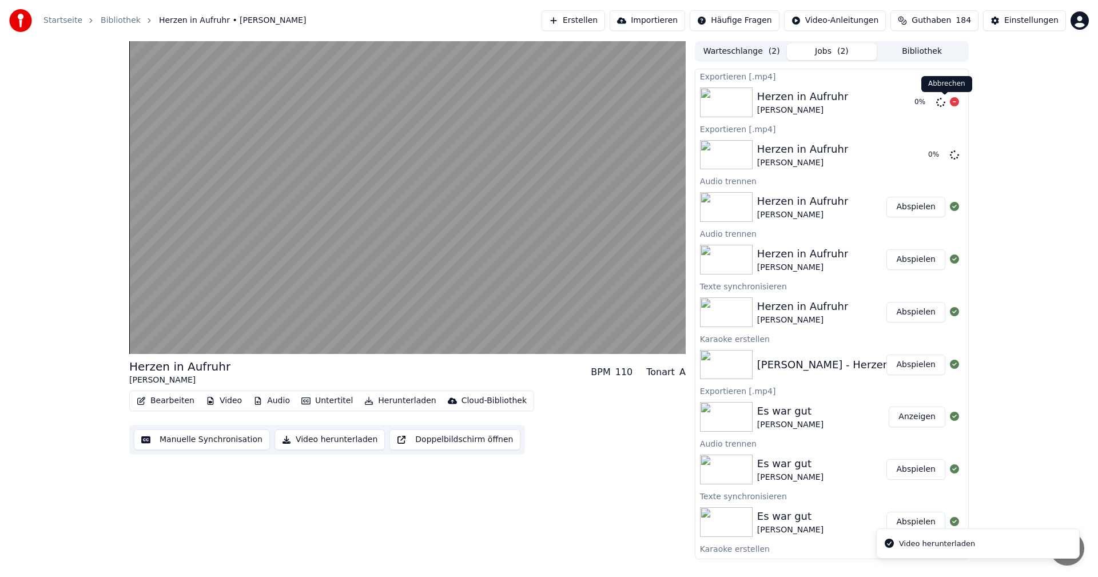
click at [950, 102] on icon at bounding box center [954, 101] width 9 height 9
click at [950, 100] on icon at bounding box center [954, 101] width 9 height 9
click at [950, 154] on icon at bounding box center [954, 154] width 9 height 9
click at [950, 102] on icon at bounding box center [954, 101] width 9 height 9
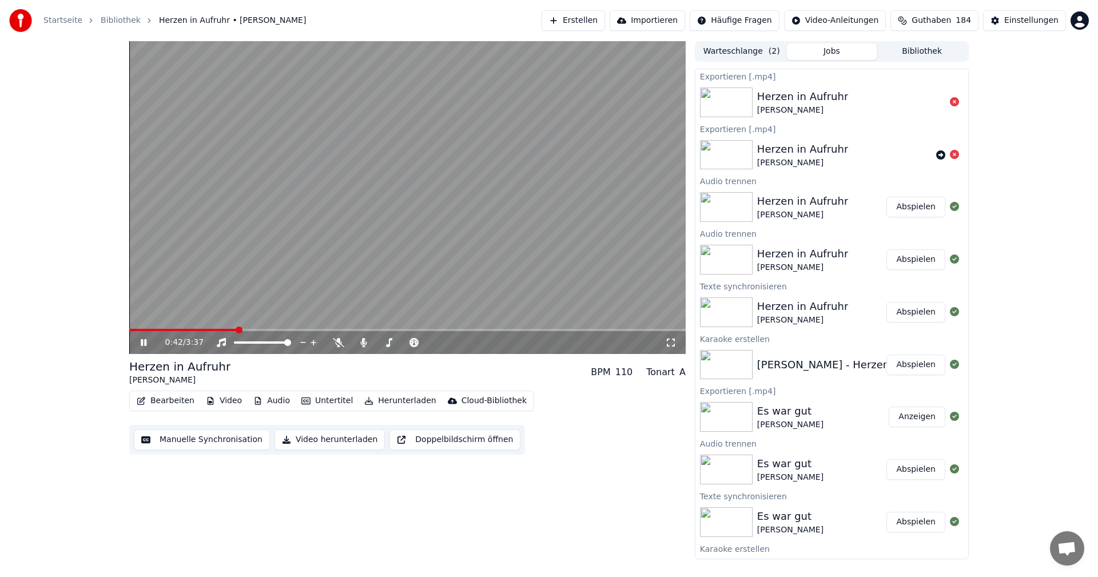
click at [272, 399] on button "Audio" at bounding box center [272, 401] width 46 height 16
click at [384, 401] on button "Herunterladen" at bounding box center [400, 401] width 81 height 16
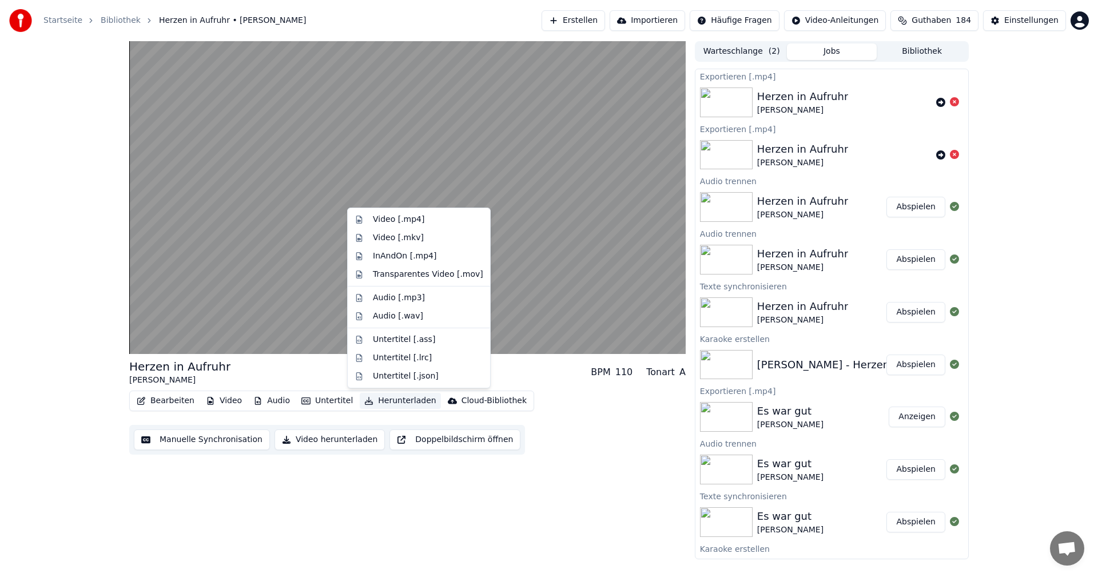
click at [384, 401] on button "Herunterladen" at bounding box center [400, 401] width 81 height 16
click at [400, 221] on div "Video [.mp4]" at bounding box center [398, 219] width 51 height 11
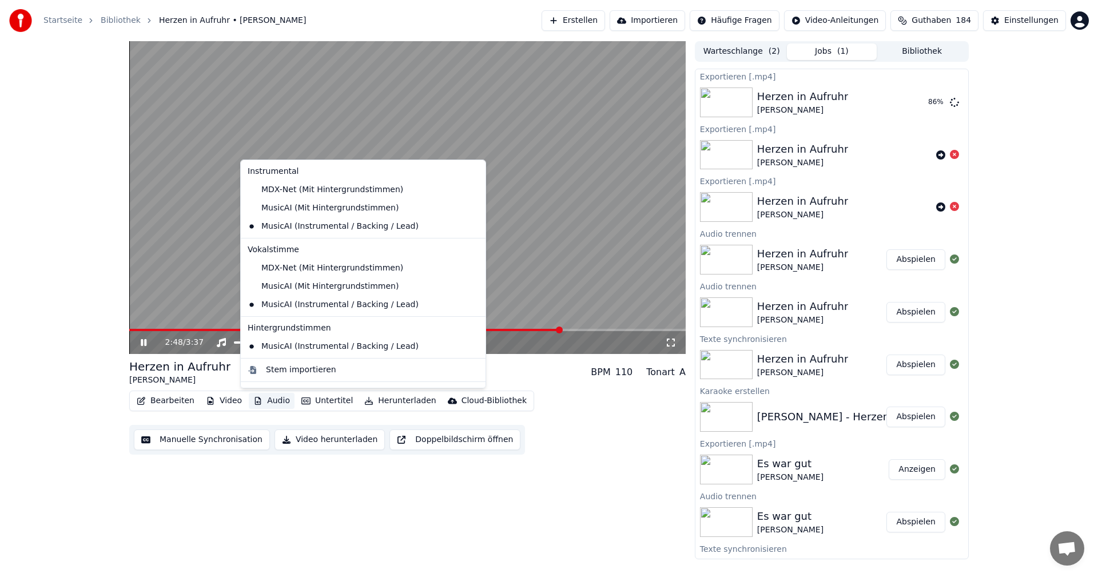
click at [268, 403] on button "Audio" at bounding box center [272, 401] width 46 height 16
click at [283, 287] on div "MusicAI (Mit Hintergrundstimmen)" at bounding box center [354, 286] width 223 height 18
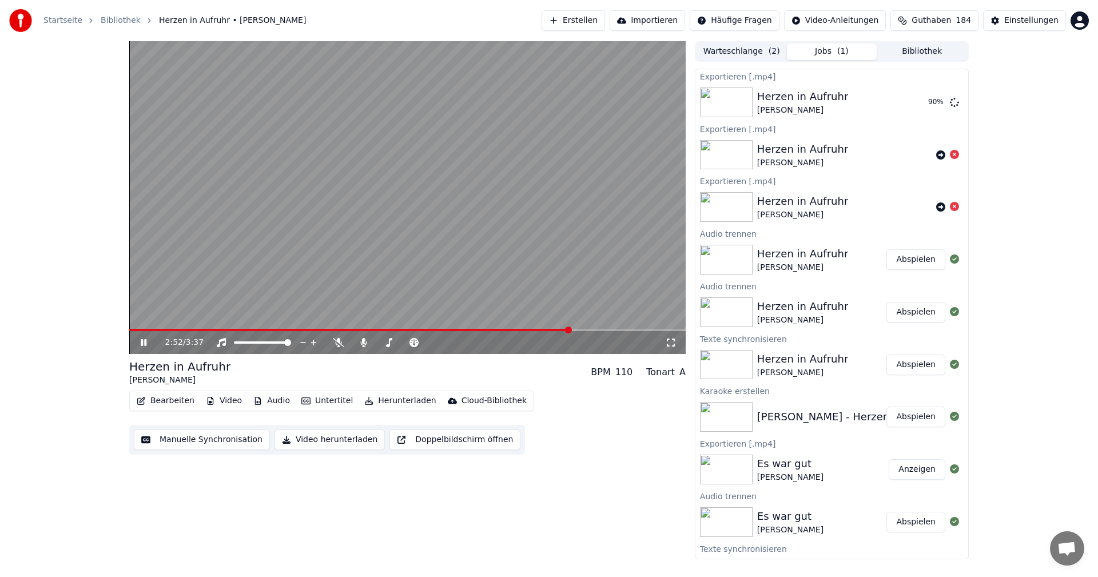
click at [266, 398] on button "Audio" at bounding box center [272, 401] width 46 height 16
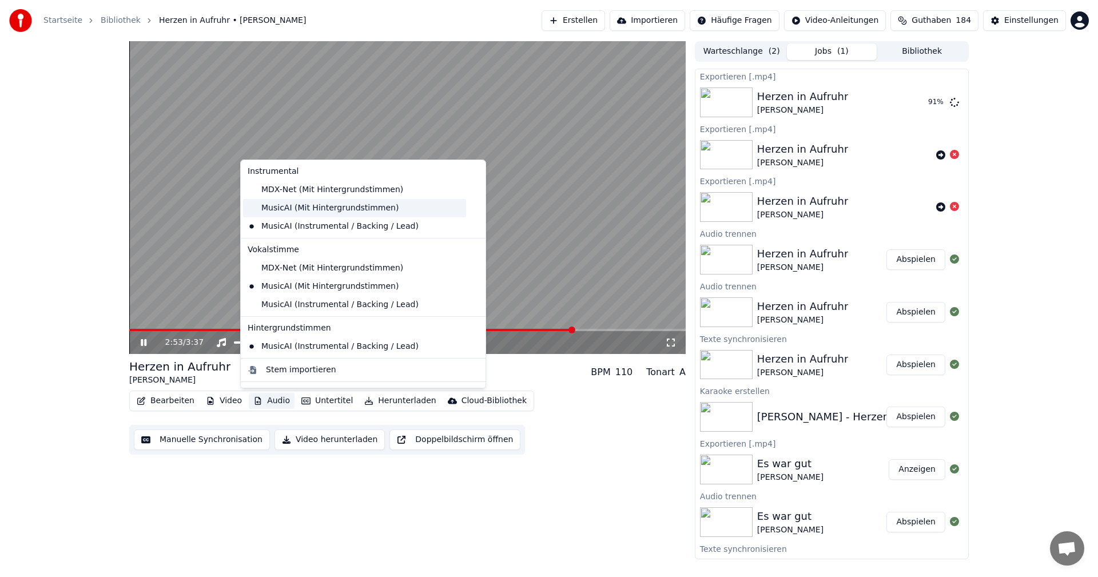
click at [277, 212] on div "MusicAI (Mit Hintergrundstimmen)" at bounding box center [354, 208] width 223 height 18
click at [267, 404] on button "Audio" at bounding box center [272, 401] width 46 height 16
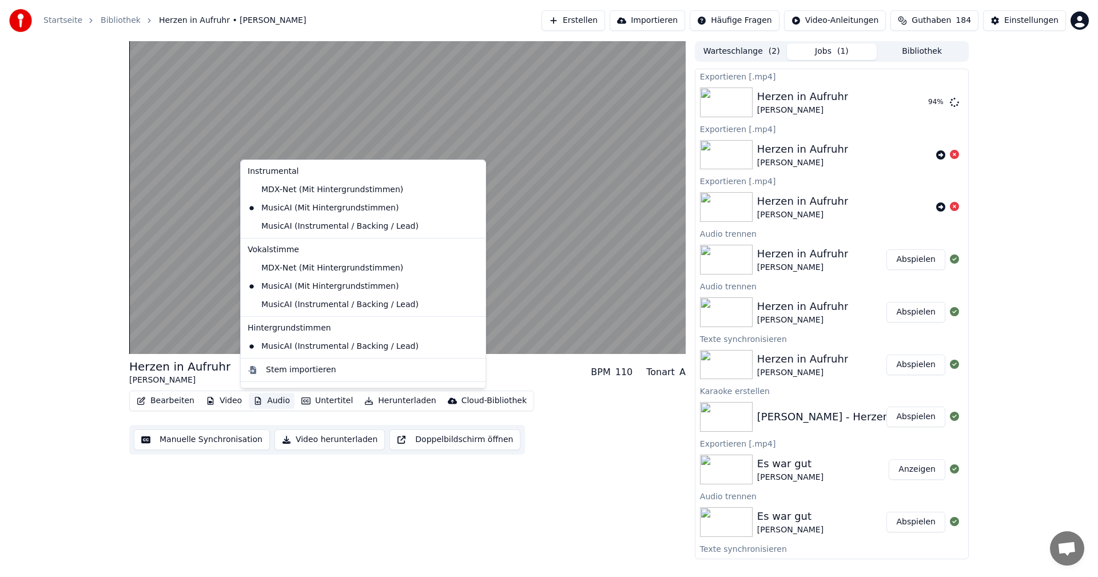
drag, startPoint x: 653, startPoint y: 437, endPoint x: 629, endPoint y: 439, distance: 24.1
click at [653, 437] on div "Bearbeiten Video Audio Untertitel Herunterladen Cloud-Bibliothek Manuelle Synch…" at bounding box center [407, 423] width 557 height 64
